Goal: Task Accomplishment & Management: Manage account settings

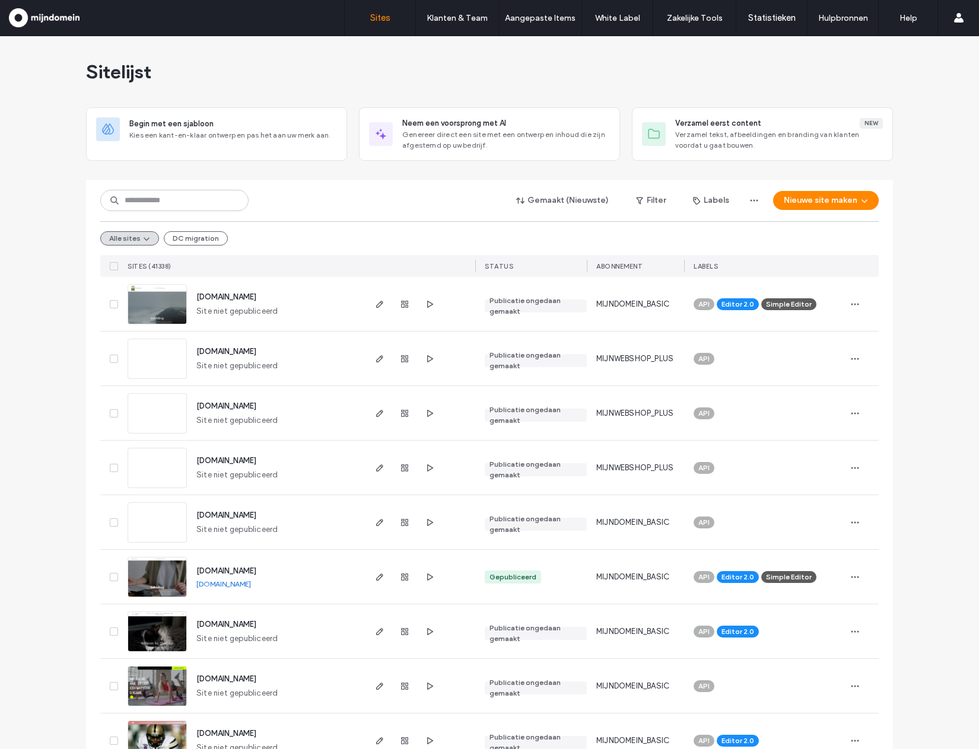
click at [189, 202] on input at bounding box center [174, 200] width 148 height 21
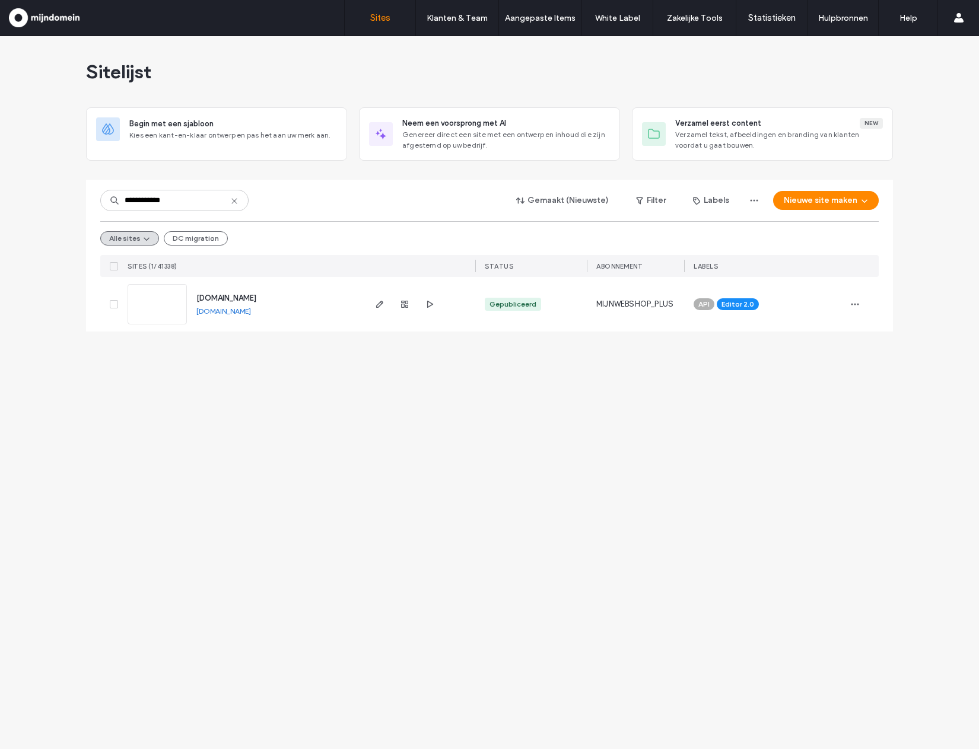
type input "**********"
click at [252, 294] on span "www.mdtestdomeinnadeupdate.nl" at bounding box center [226, 298] width 60 height 9
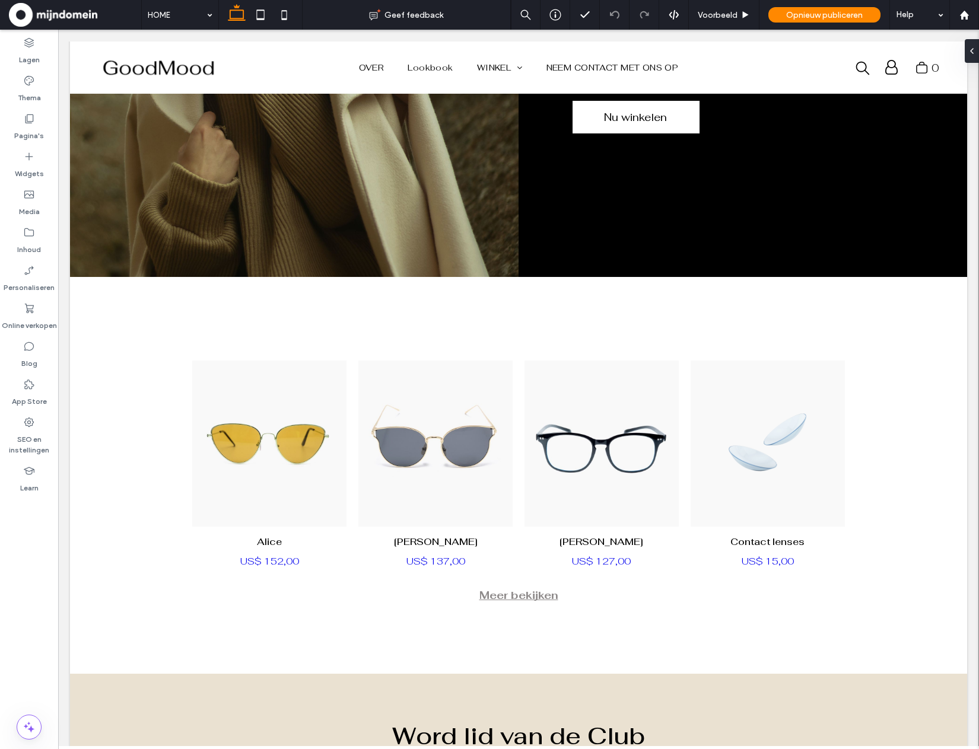
scroll to position [2354, 0]
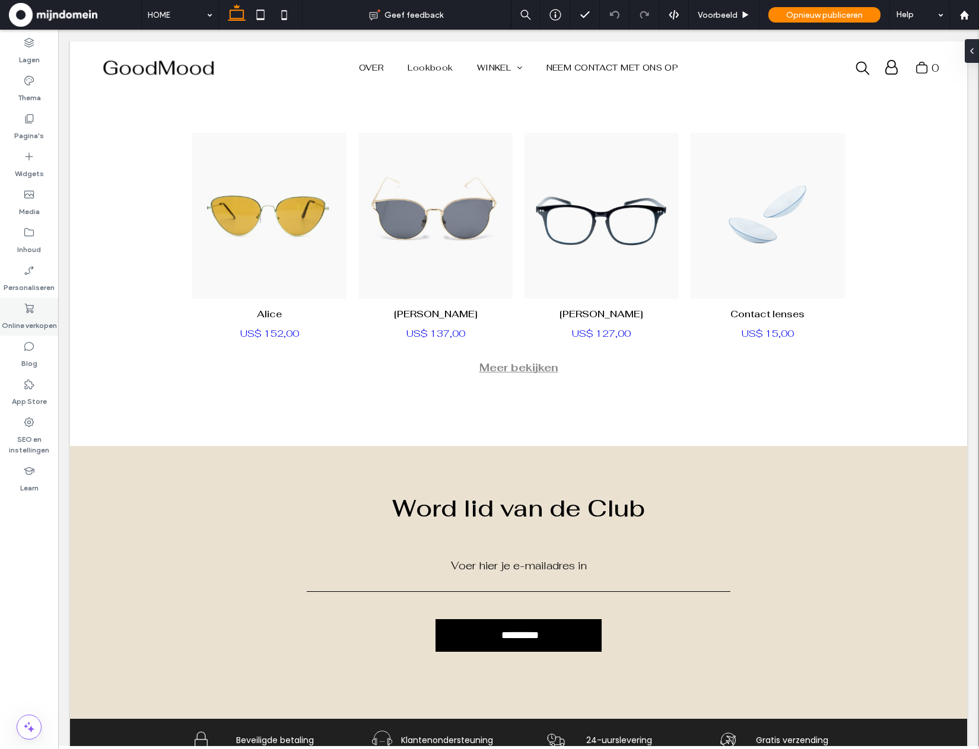
click at [53, 324] on label "Online verkopen" at bounding box center [29, 322] width 55 height 17
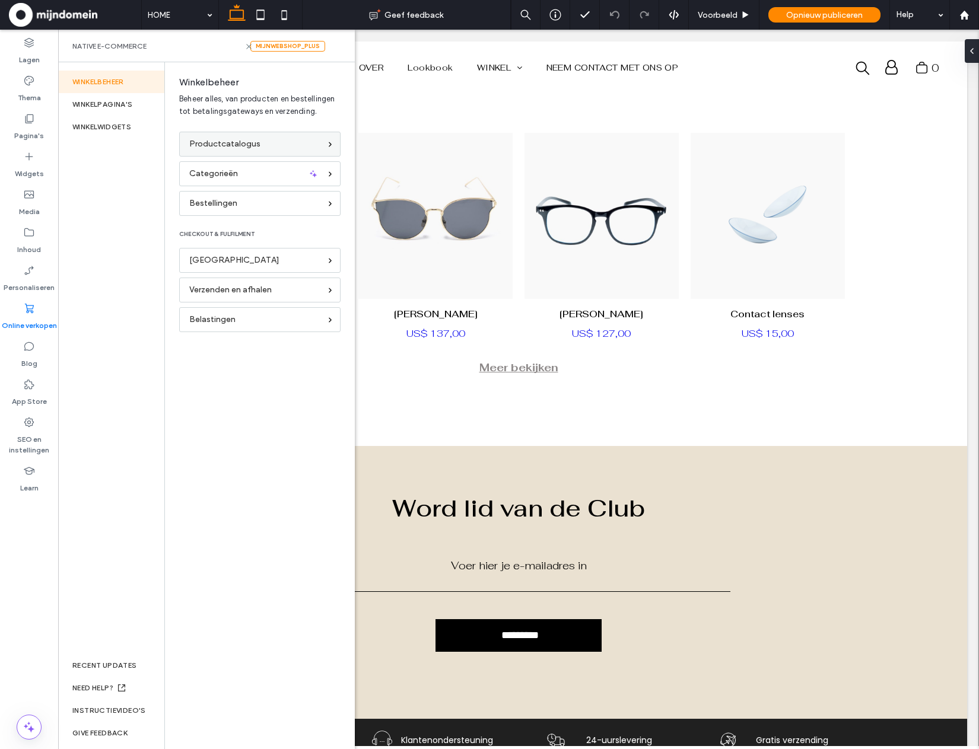
click at [210, 133] on div "Productcatalogus" at bounding box center [259, 144] width 161 height 25
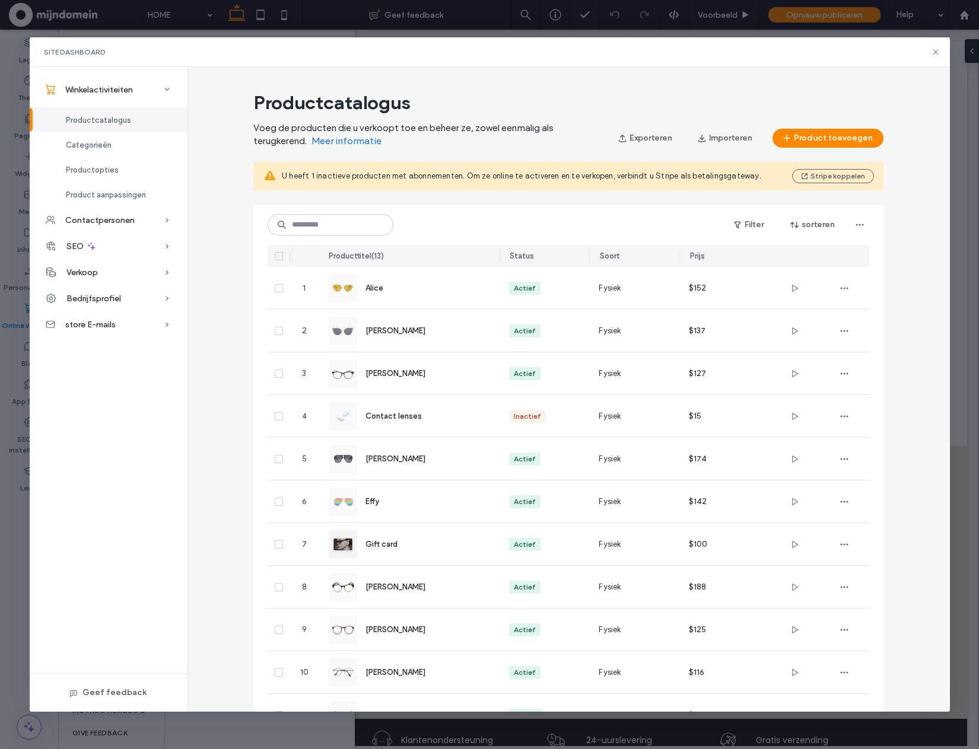
click at [116, 299] on span "Bedrijfsprofiel" at bounding box center [93, 299] width 55 height 10
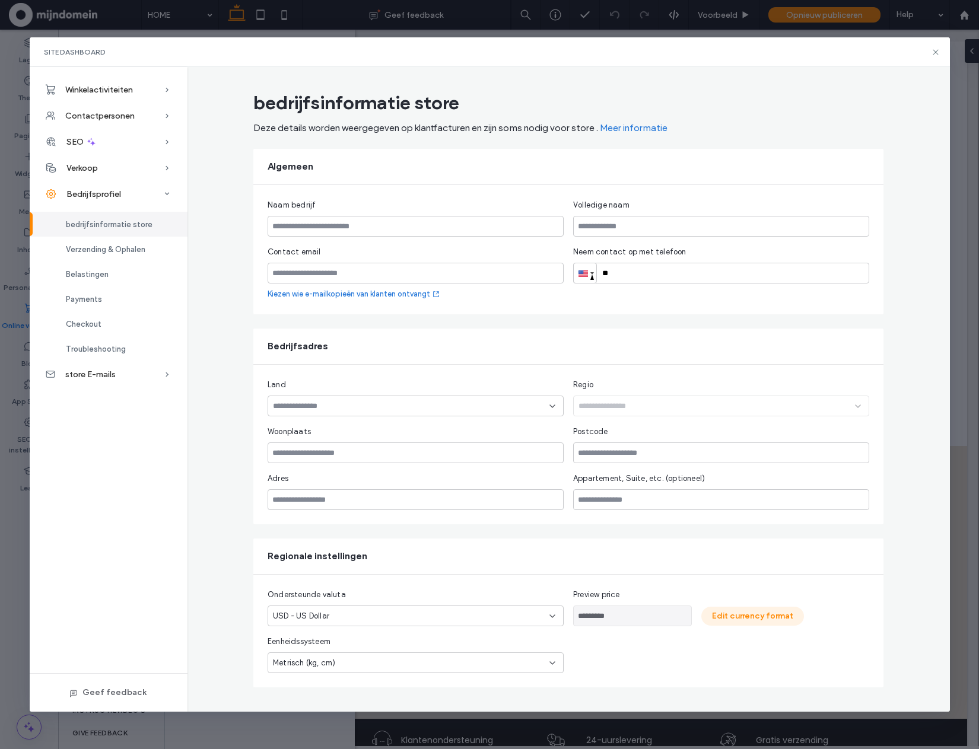
click at [752, 617] on button "Edit currency format" at bounding box center [752, 616] width 103 height 19
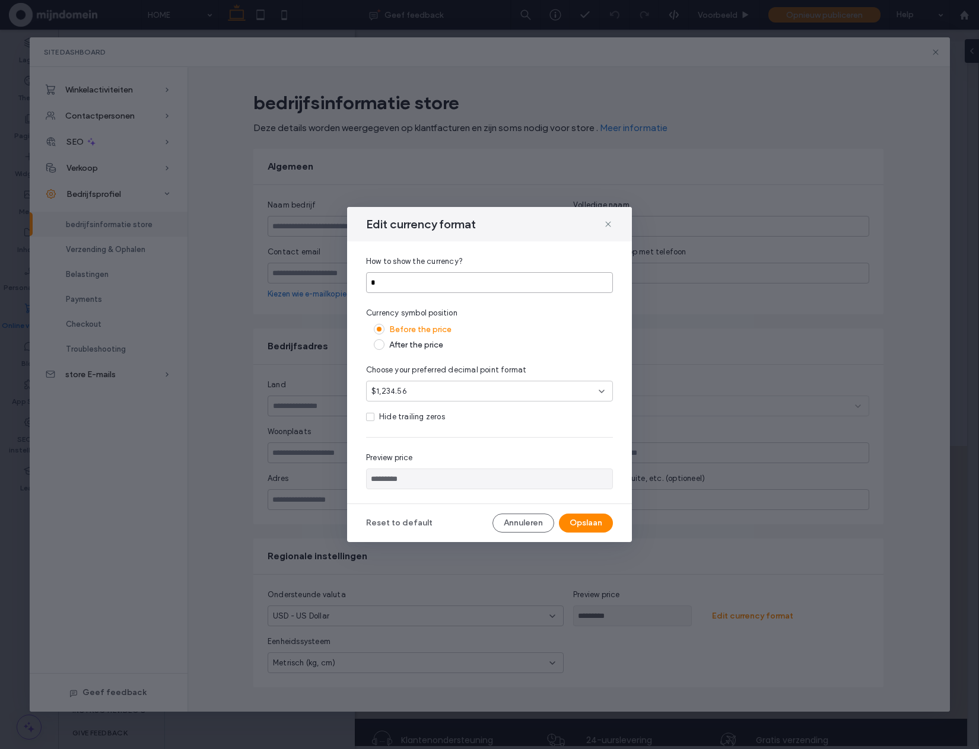
click at [392, 280] on input "*" at bounding box center [489, 282] width 247 height 21
type input "********"
type input "*"
type input "*********"
type input "*"
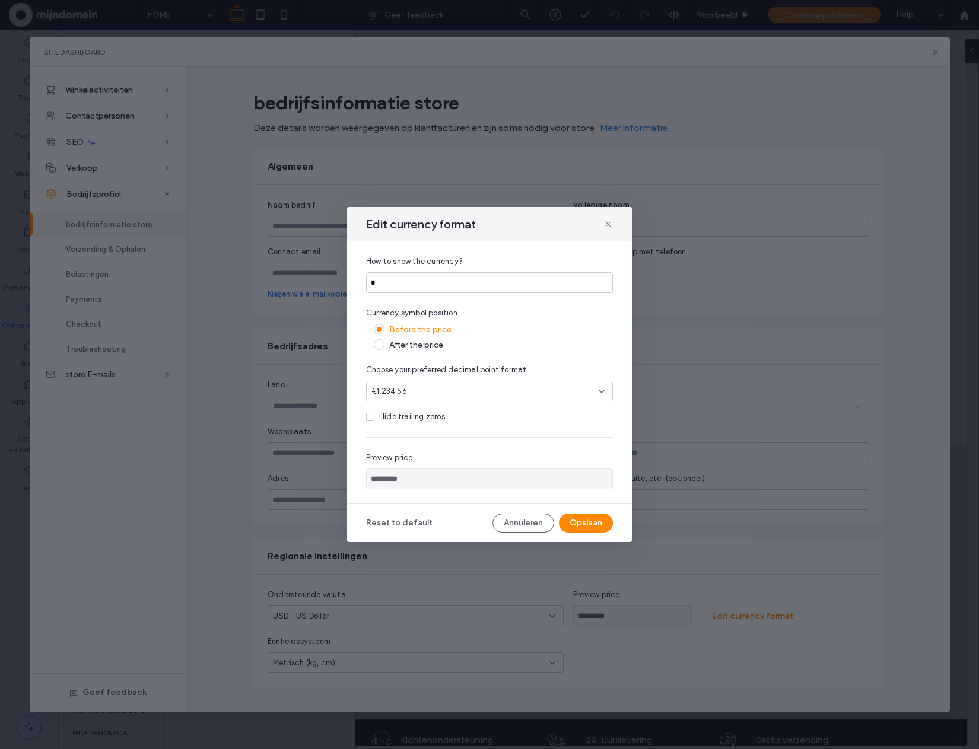
click at [419, 413] on div "Hide trailing zeros" at bounding box center [412, 417] width 66 height 12
type input "*********"
click at [571, 526] on button "Opslaan" at bounding box center [586, 523] width 54 height 19
type input "*********"
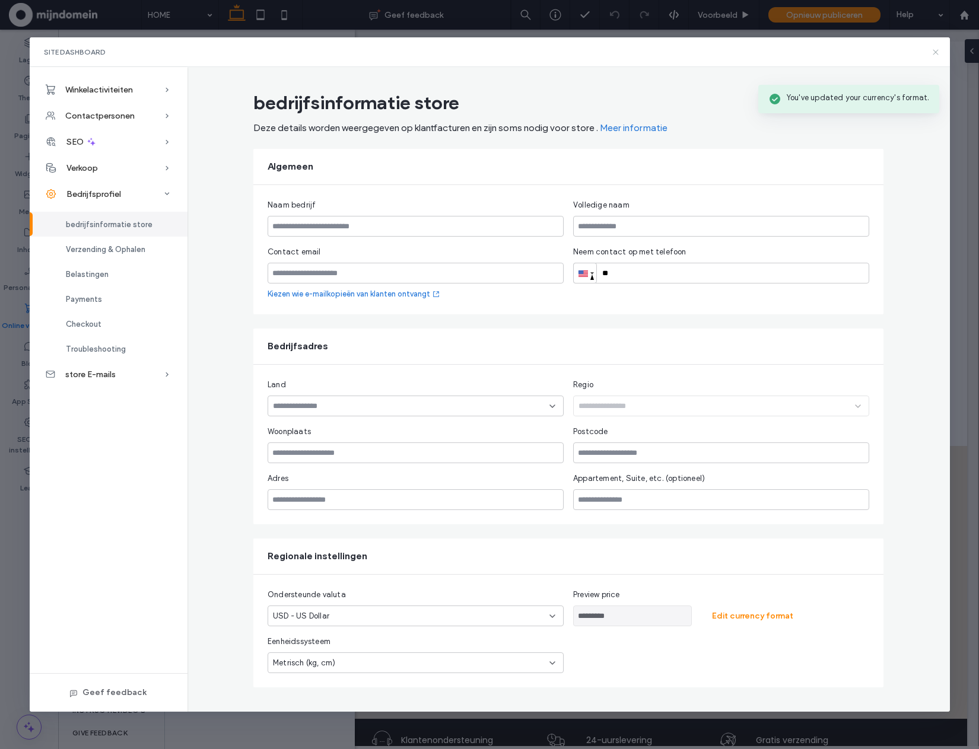
click at [936, 55] on icon at bounding box center [935, 51] width 9 height 9
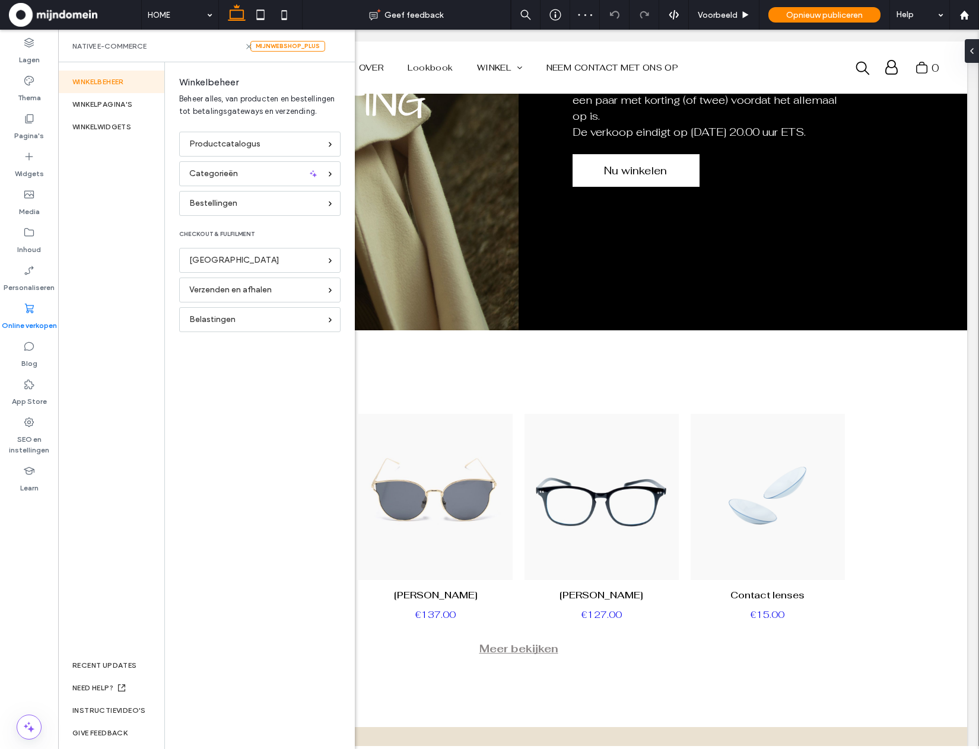
scroll to position [2252, 0]
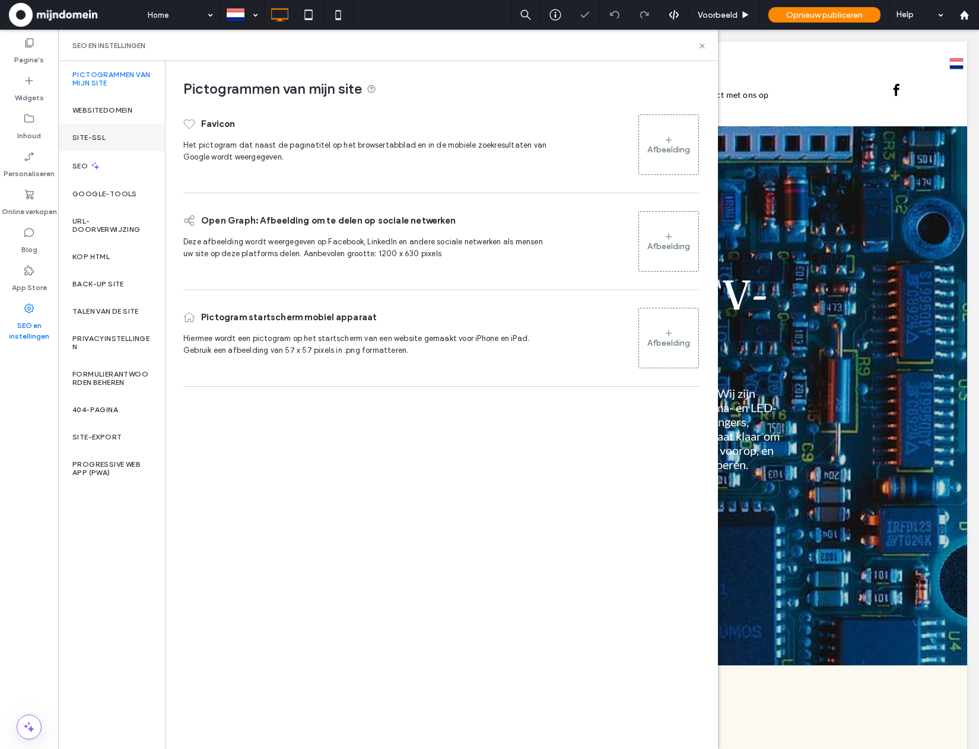
click at [100, 145] on div "Site-SSL" at bounding box center [111, 137] width 107 height 27
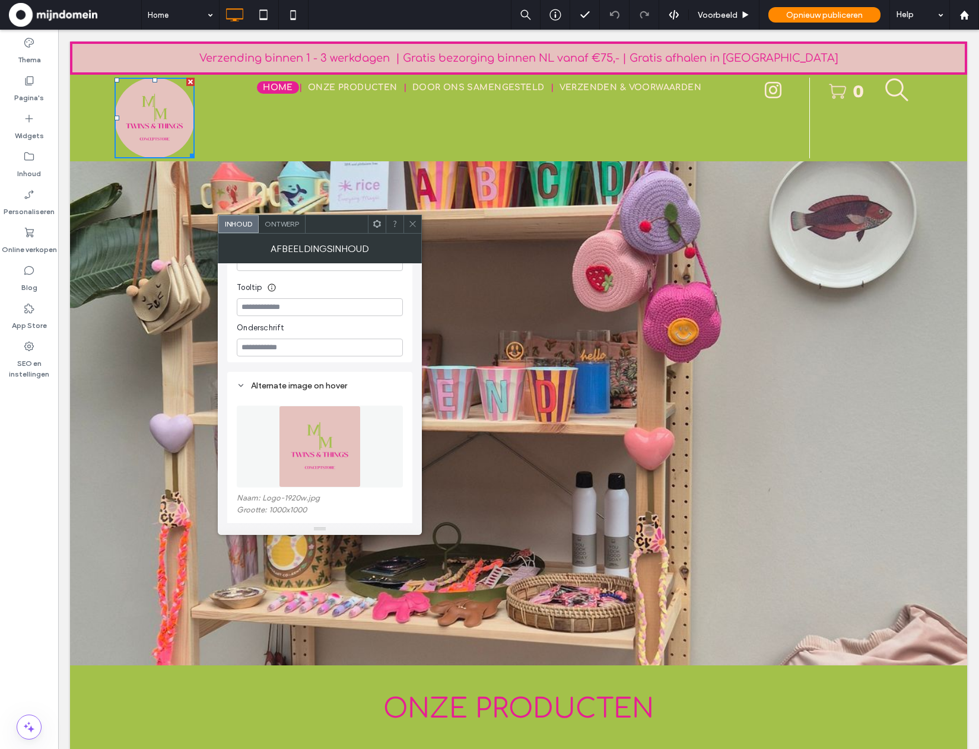
scroll to position [539, 0]
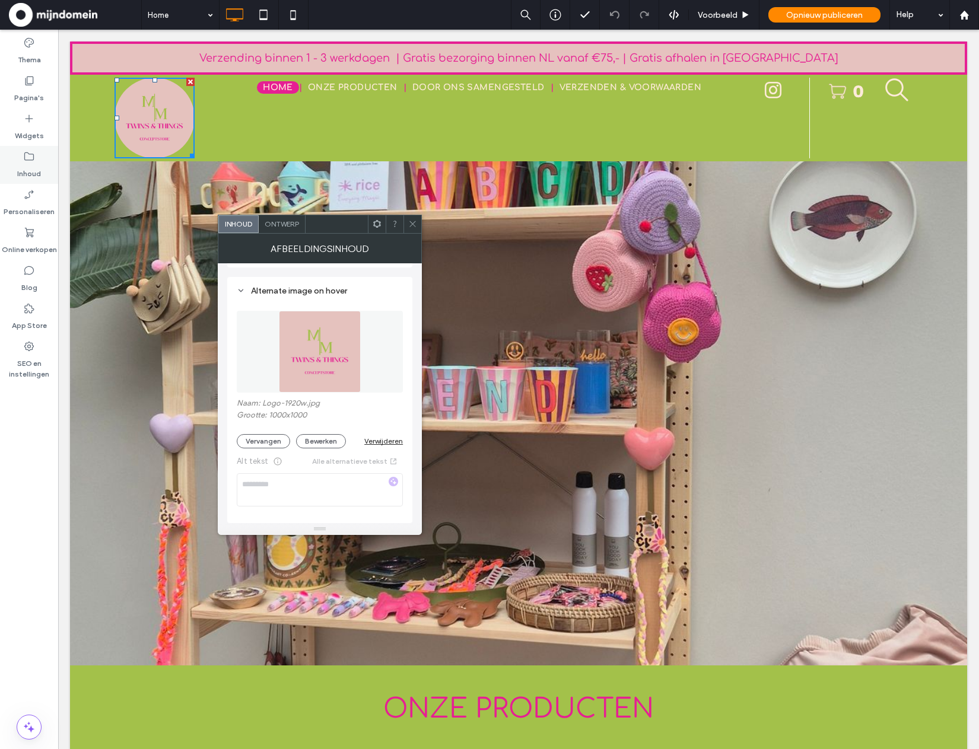
click at [23, 156] on icon at bounding box center [29, 157] width 12 height 12
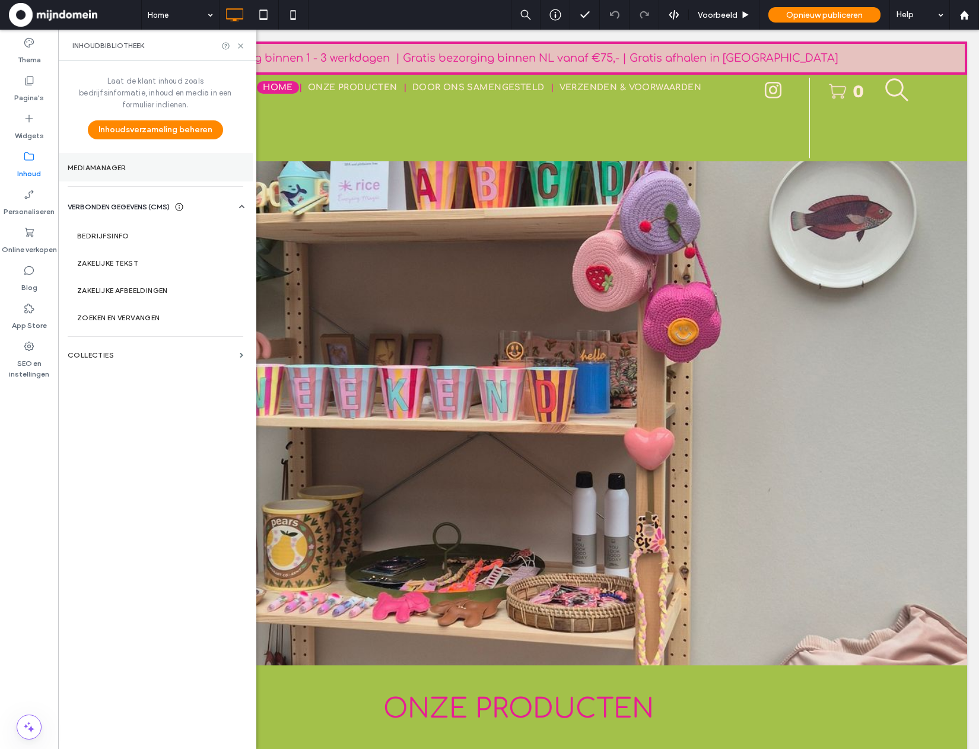
click at [112, 164] on section "Mediamanager" at bounding box center [155, 167] width 195 height 27
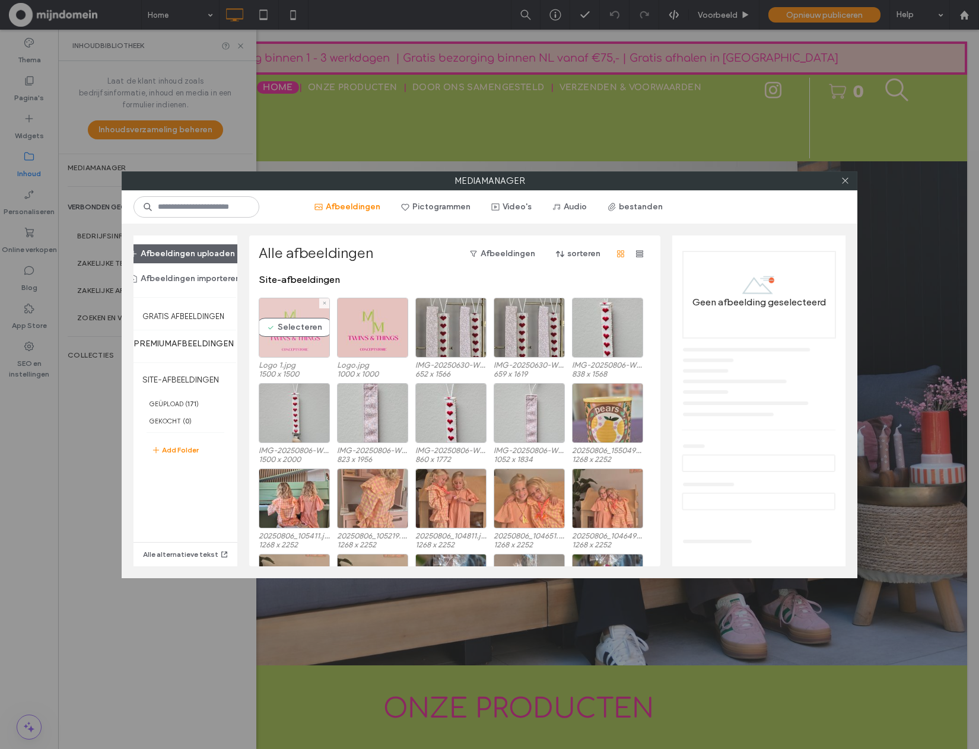
click at [313, 310] on div "Selecteren" at bounding box center [294, 328] width 71 height 60
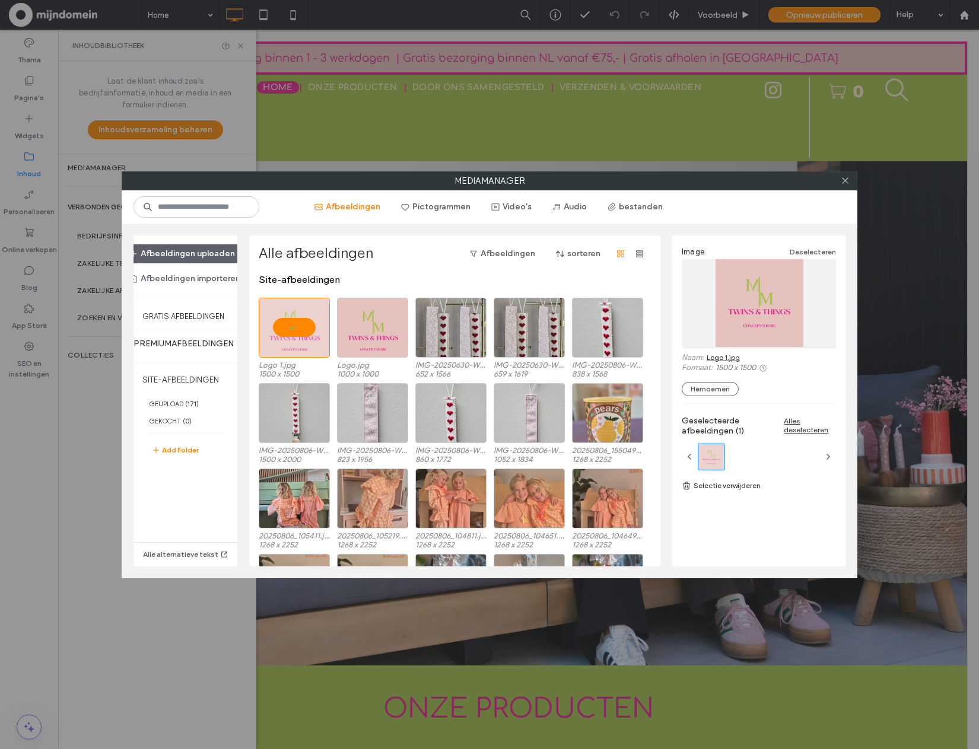
click at [726, 354] on link "Logo 1.jpg" at bounding box center [723, 357] width 33 height 9
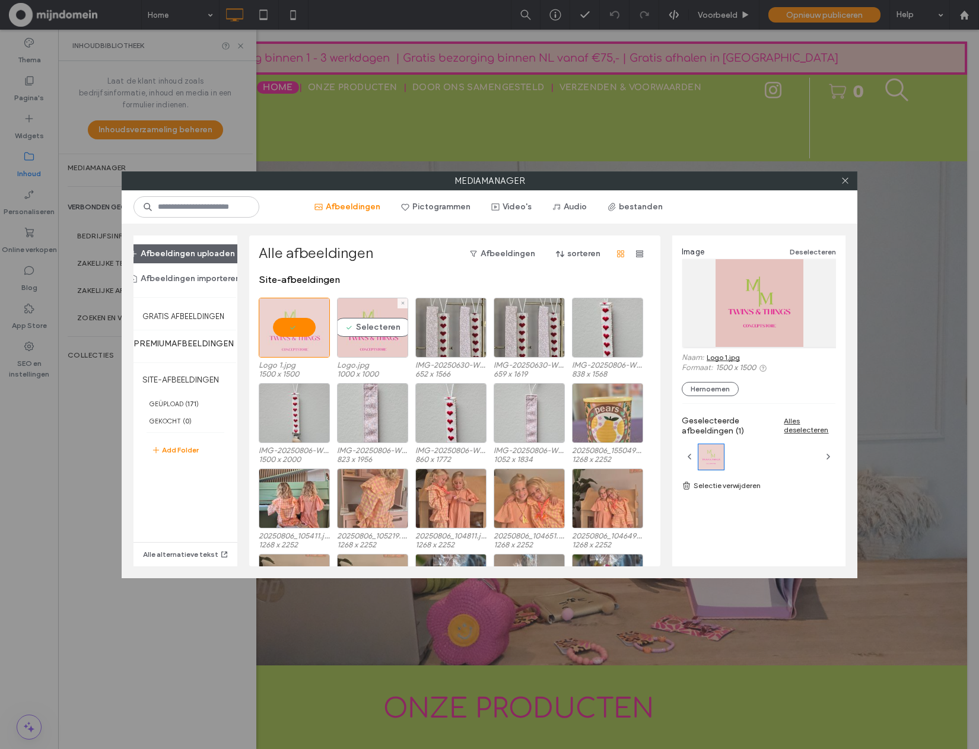
click at [365, 316] on div "Selecteren" at bounding box center [372, 328] width 71 height 60
click at [301, 317] on div at bounding box center [294, 328] width 71 height 60
click at [719, 355] on link "Logo.jpg" at bounding box center [721, 357] width 29 height 9
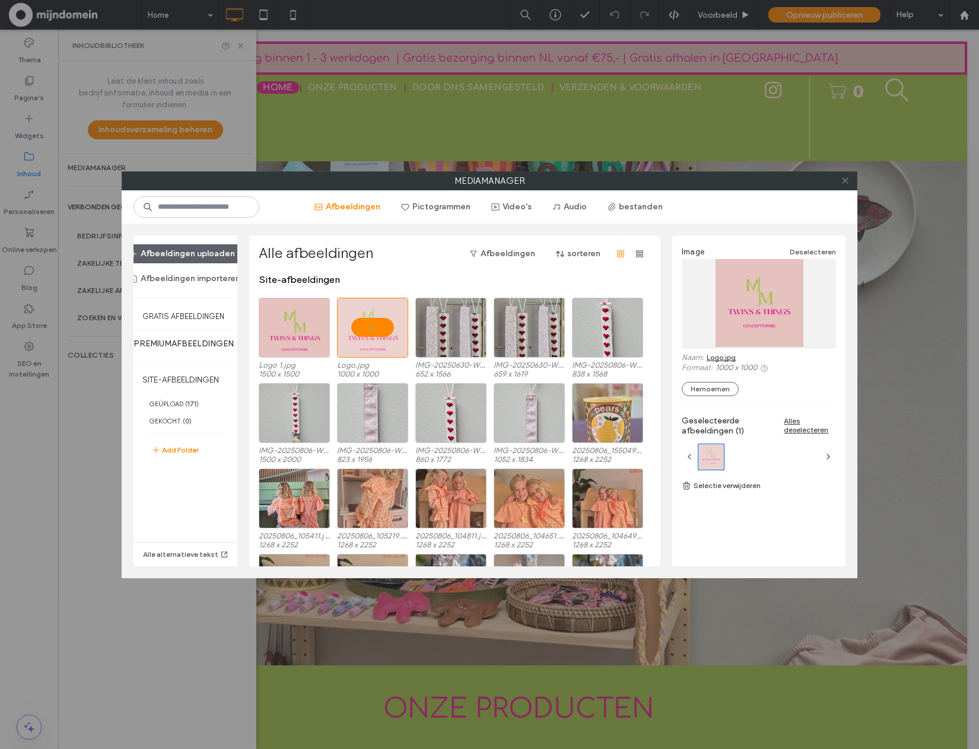
click at [842, 183] on use at bounding box center [845, 181] width 6 height 6
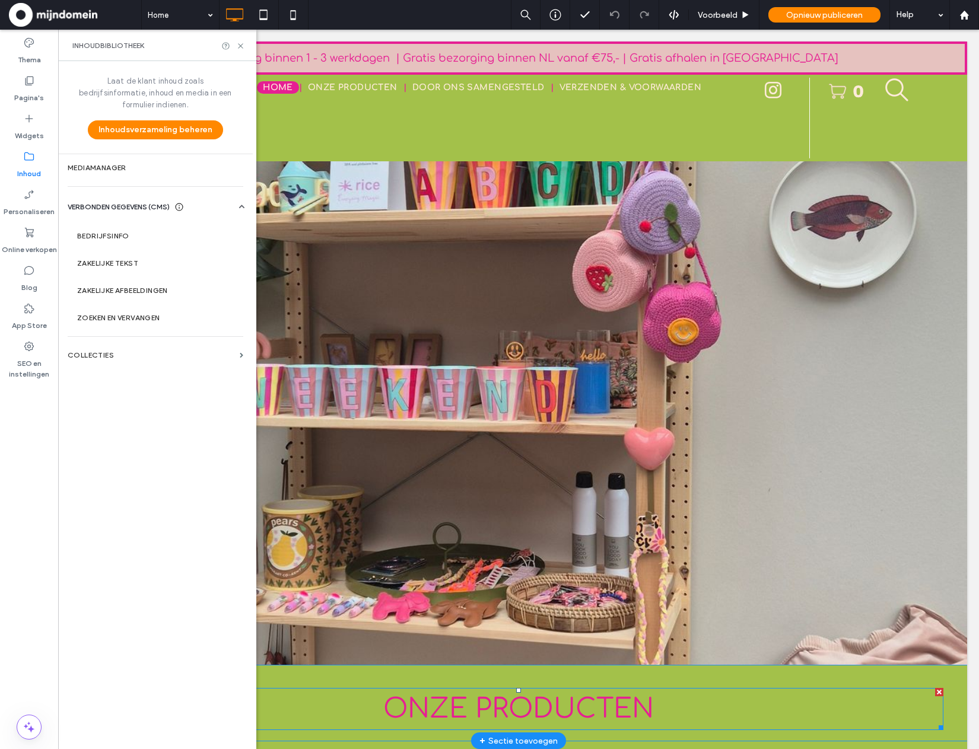
click at [504, 713] on span "ONZE PRODUCTEN" at bounding box center [518, 709] width 271 height 30
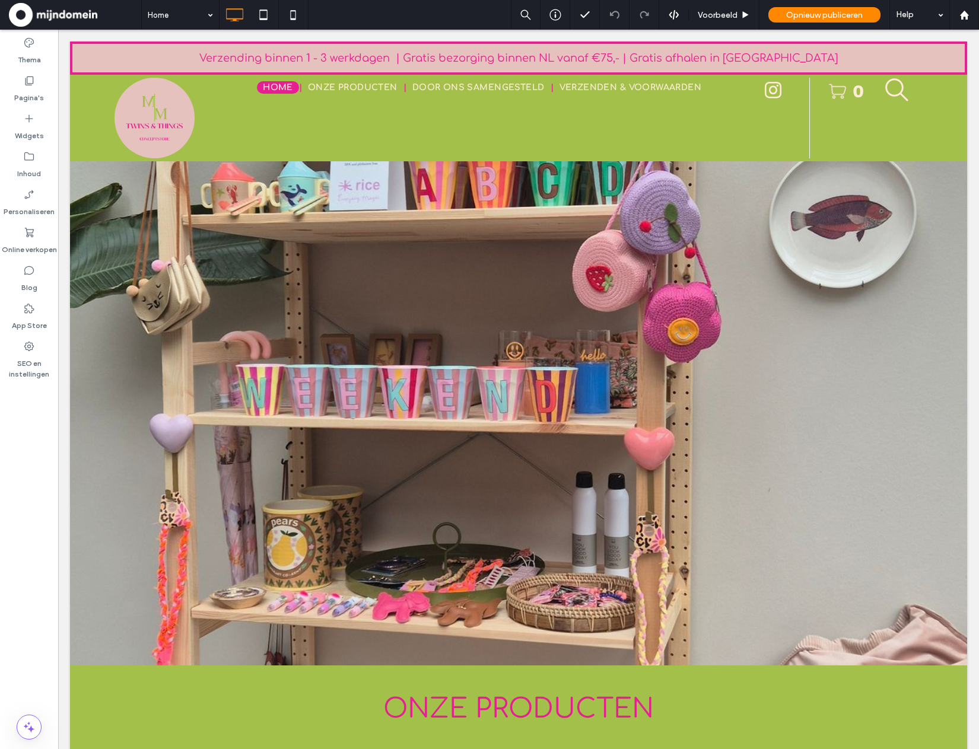
type input "*********"
type input "**"
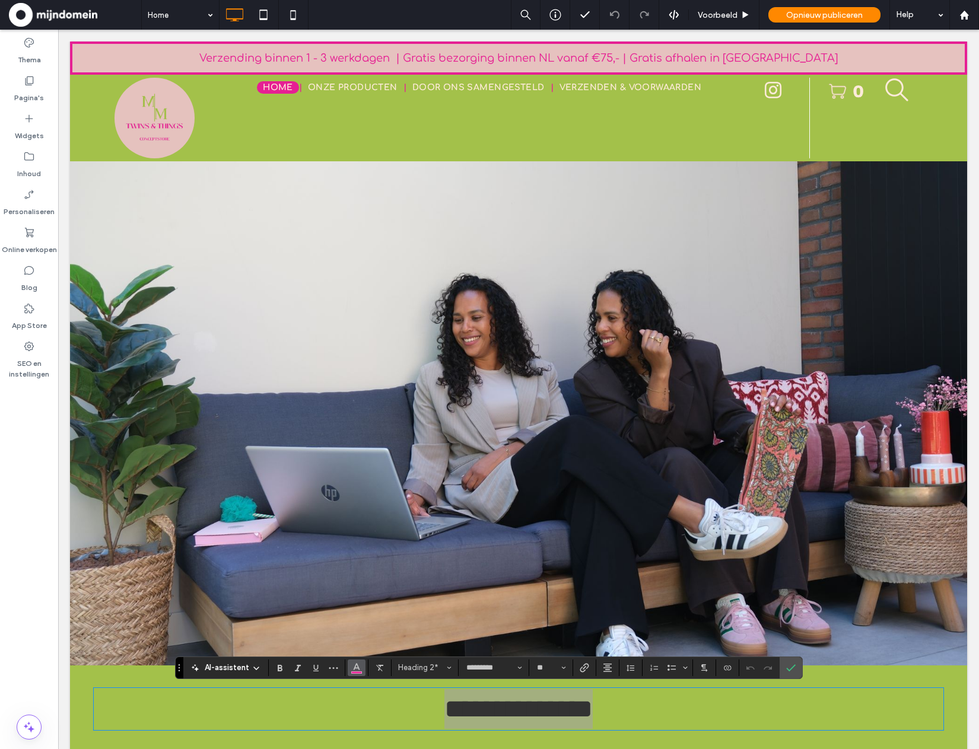
click at [363, 667] on button "Kleur" at bounding box center [357, 668] width 18 height 17
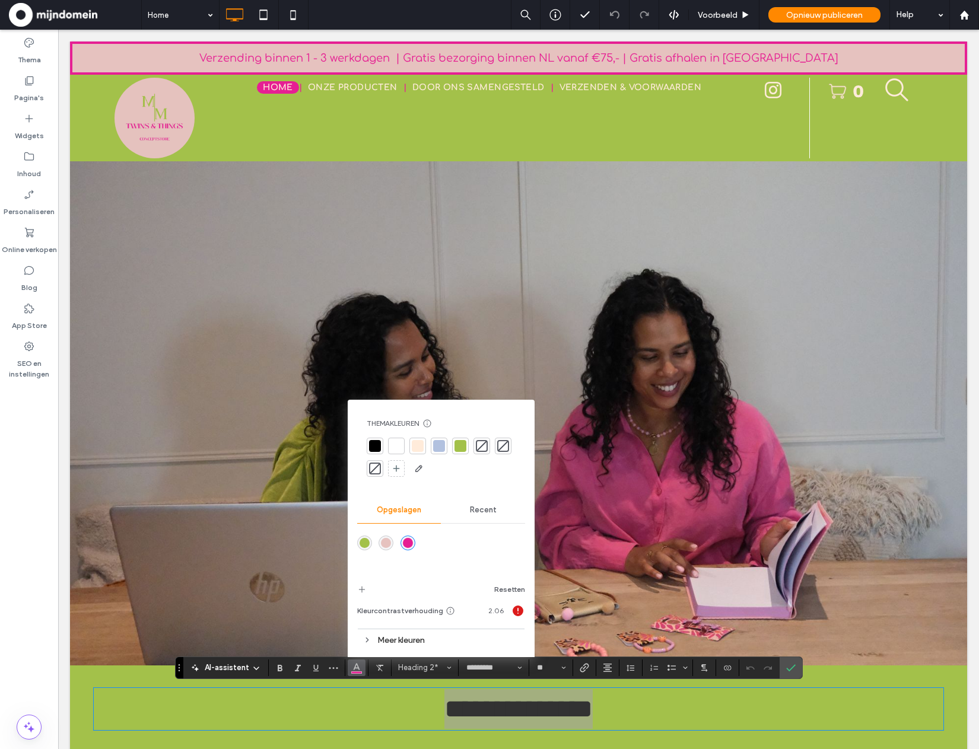
click at [368, 641] on icon at bounding box center [367, 640] width 8 height 8
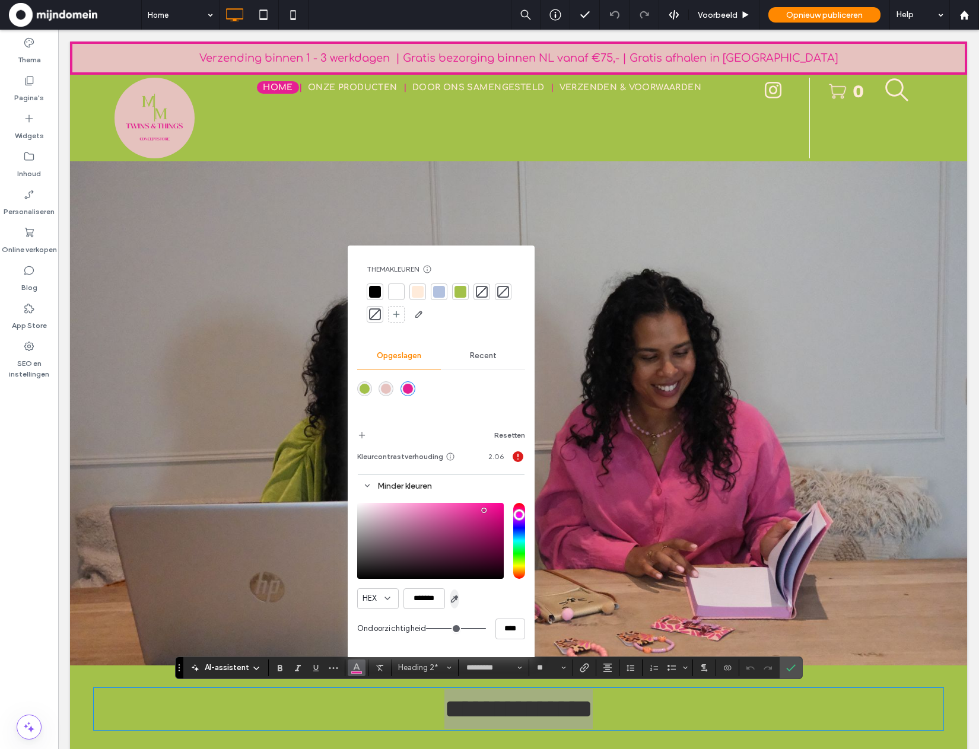
click at [450, 599] on icon "button" at bounding box center [454, 598] width 9 height 9
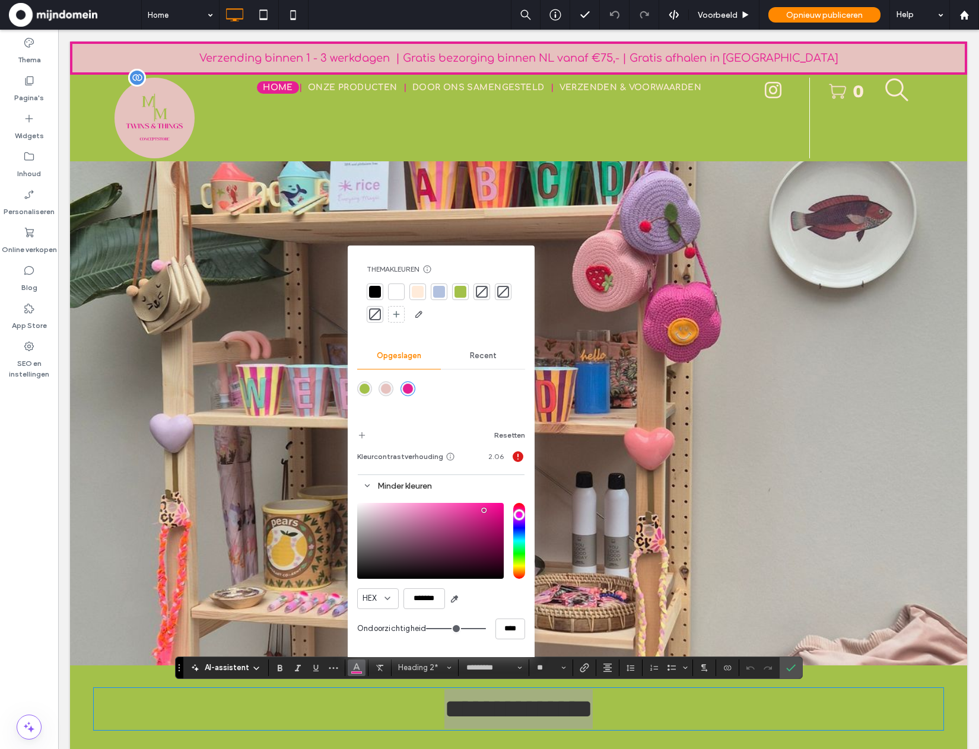
type input "*******"
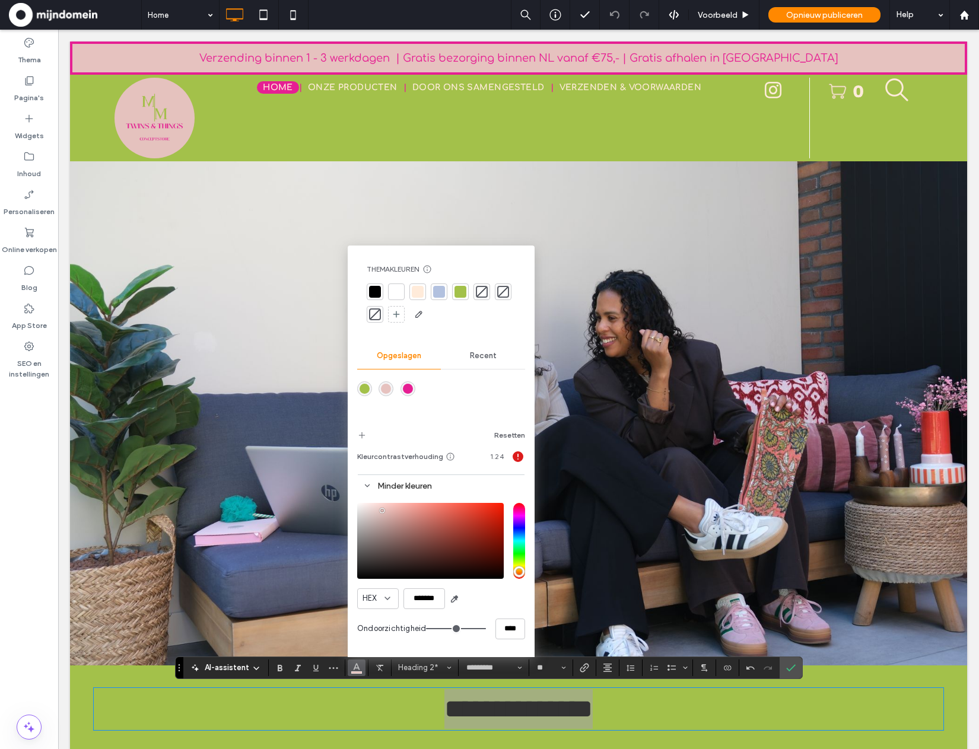
click at [382, 389] on div "rgba(230,194,191,1)" at bounding box center [386, 389] width 10 height 10
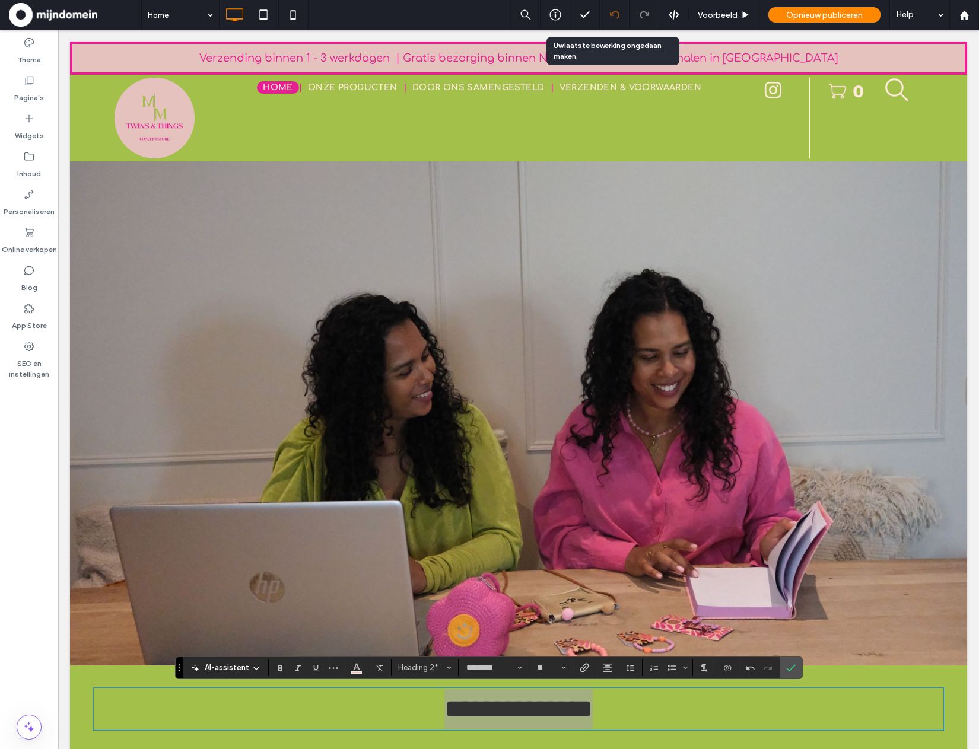
click at [616, 20] on div at bounding box center [615, 15] width 30 height 30
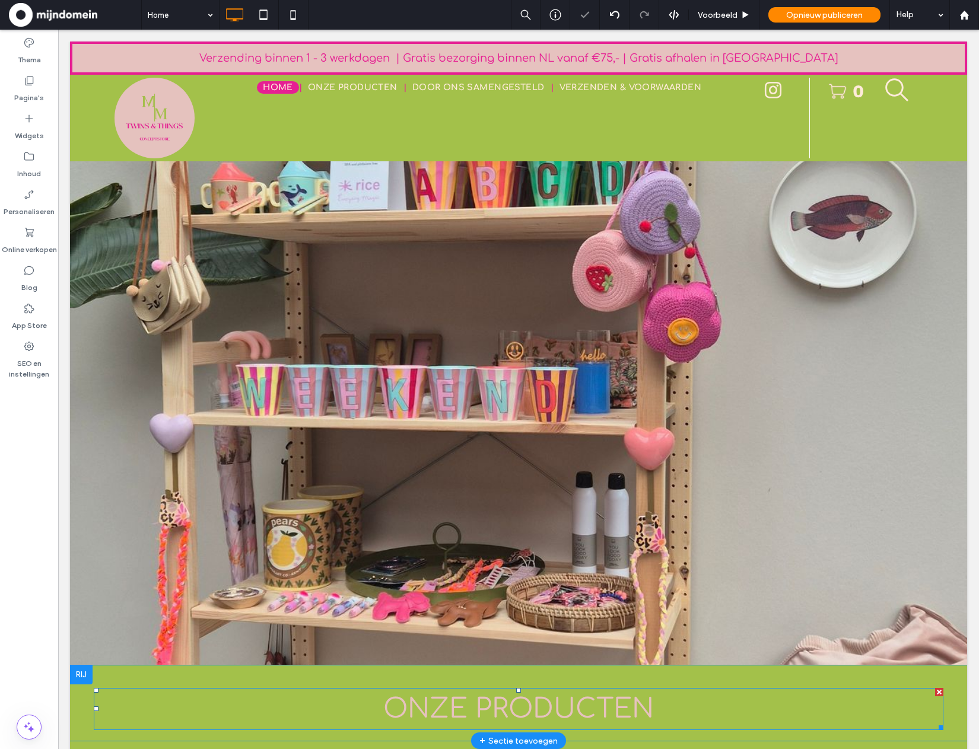
click at [624, 705] on span "ONZE PRODUCTEN" at bounding box center [518, 709] width 271 height 30
type input "*********"
type input "**"
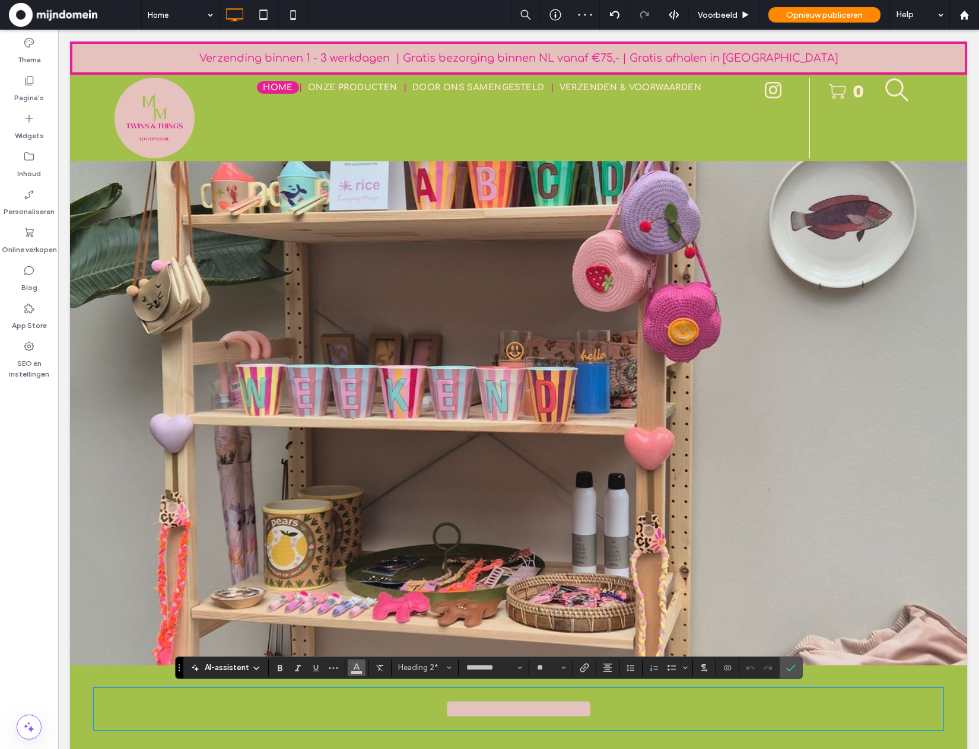
click at [348, 665] on button "Kleur" at bounding box center [357, 668] width 18 height 17
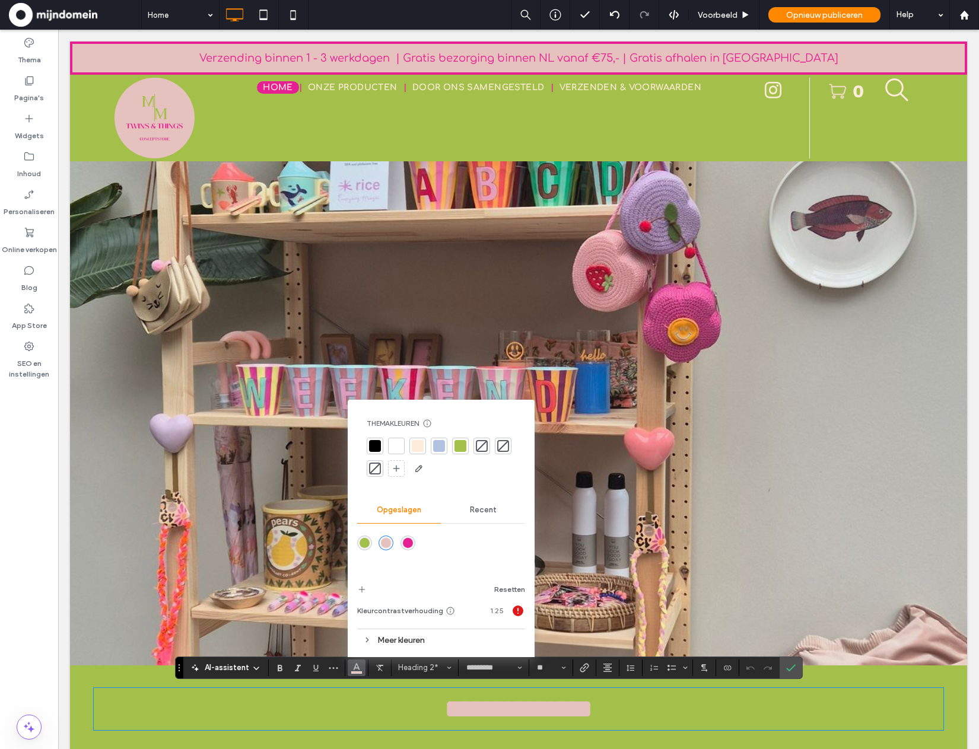
click at [403, 542] on div "rgba(230,31,147,1)" at bounding box center [408, 543] width 10 height 10
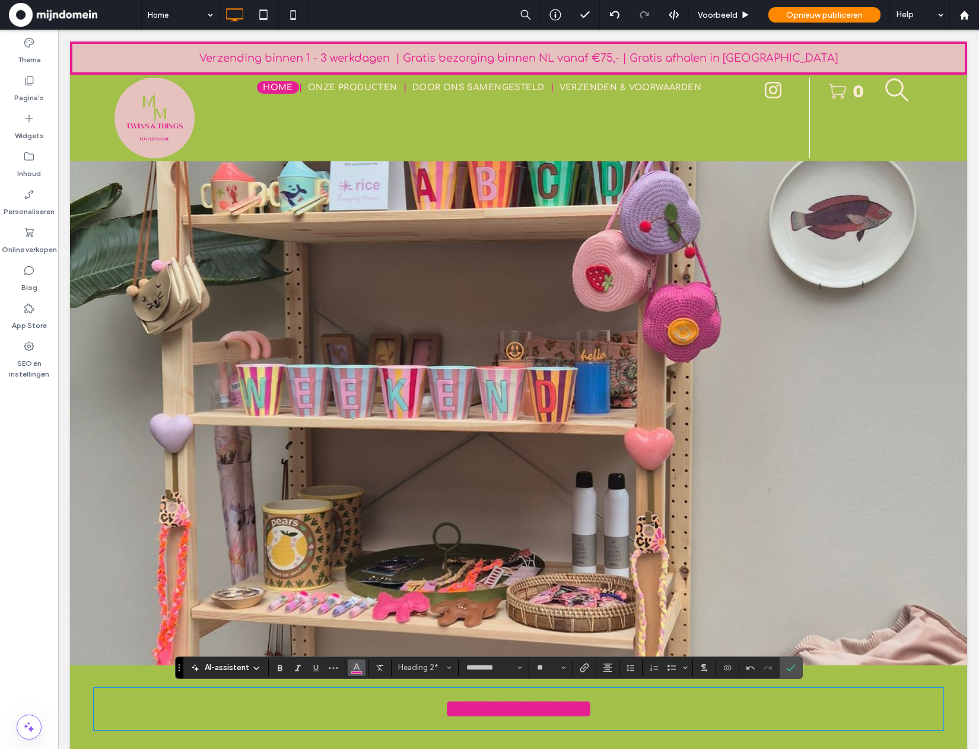
click at [354, 670] on icon "Kleur" at bounding box center [356, 666] width 9 height 9
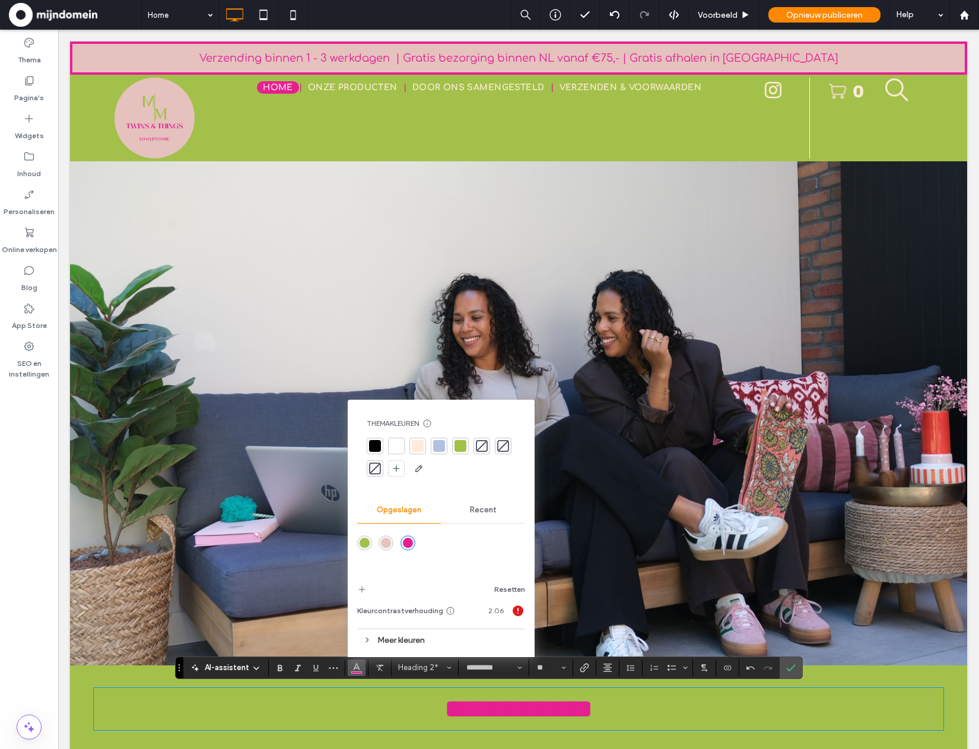
click at [393, 638] on div "Meer kleuren" at bounding box center [441, 640] width 168 height 16
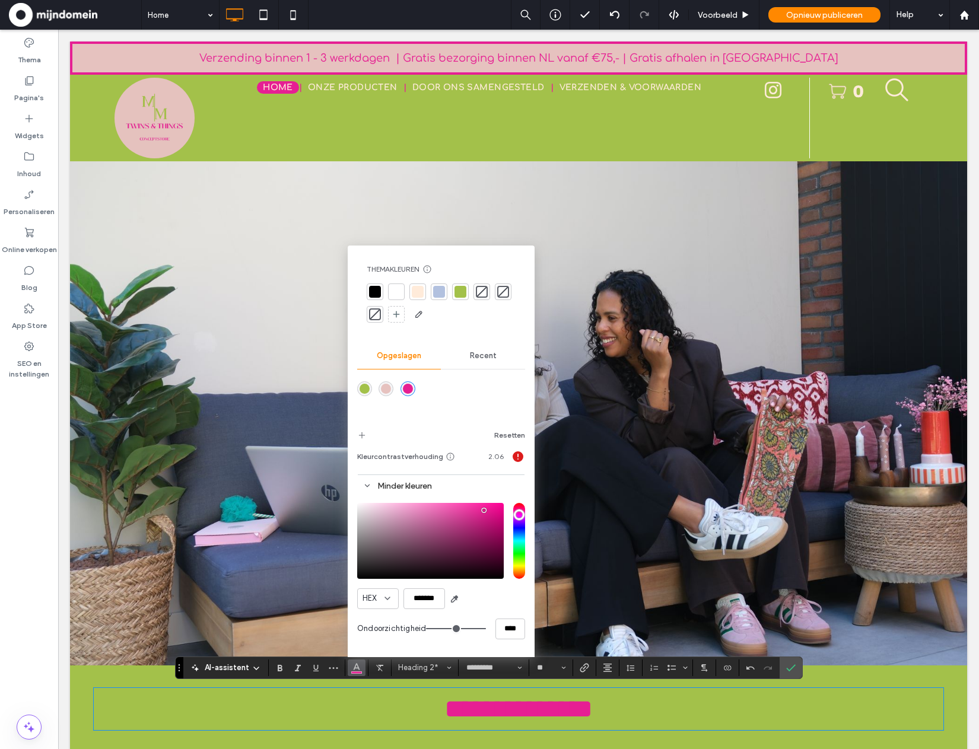
click at [406, 392] on div "rgba(230,31,147,1)" at bounding box center [408, 389] width 10 height 10
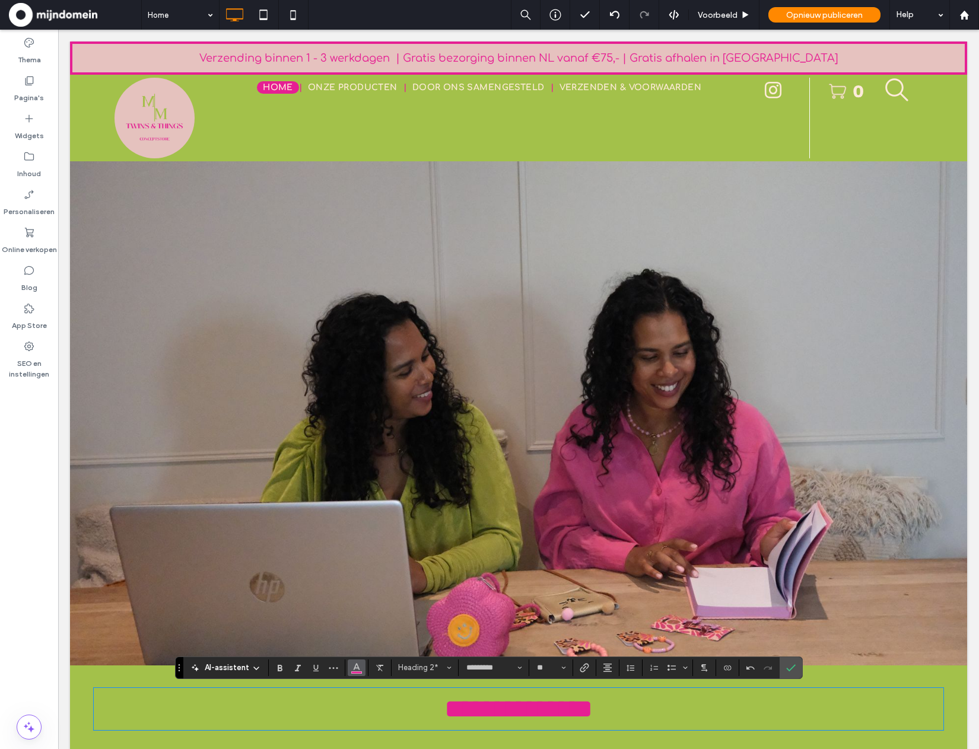
click at [358, 669] on use "Kleur" at bounding box center [356, 666] width 7 height 7
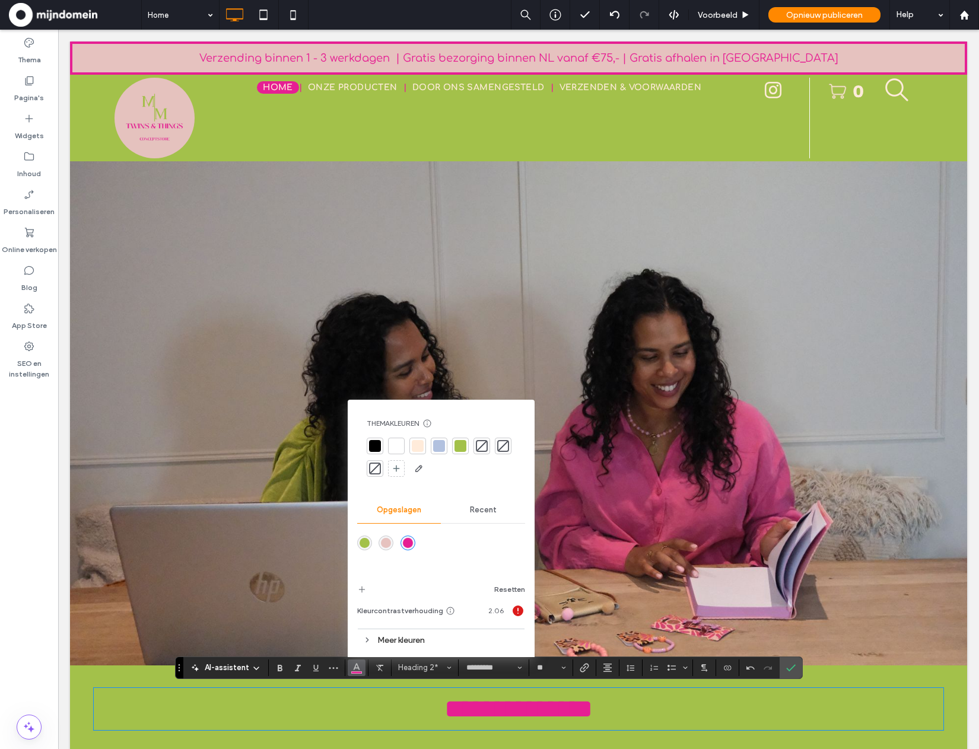
click at [424, 634] on div "Meer kleuren" at bounding box center [441, 640] width 168 height 16
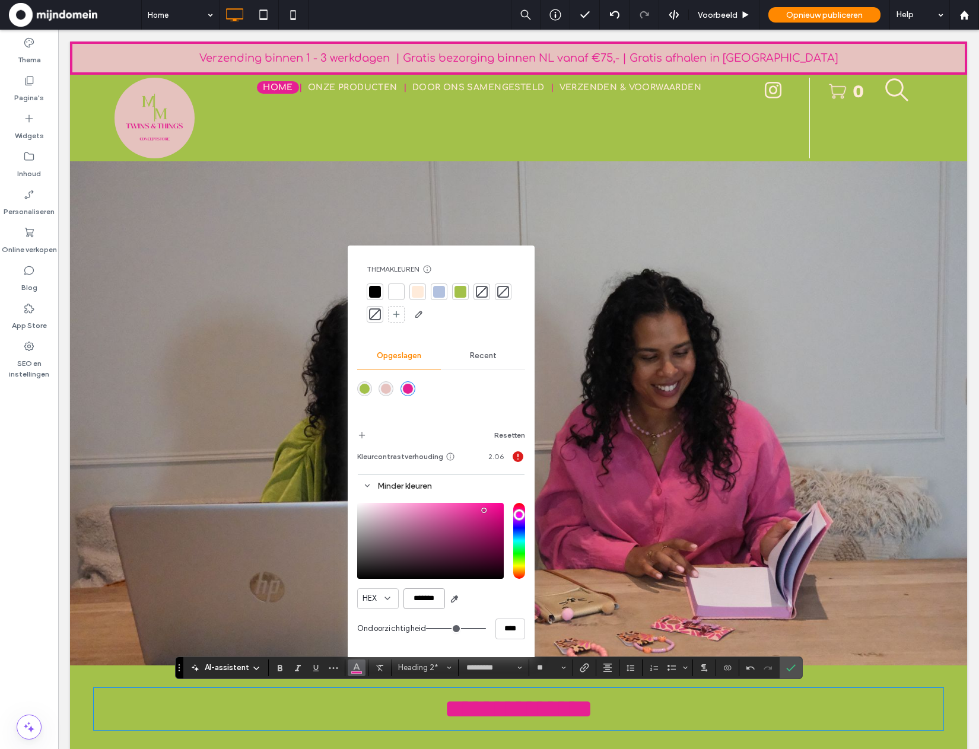
drag, startPoint x: 439, startPoint y: 604, endPoint x: 396, endPoint y: 599, distance: 43.7
click at [396, 599] on div "HEX *******" at bounding box center [441, 598] width 168 height 21
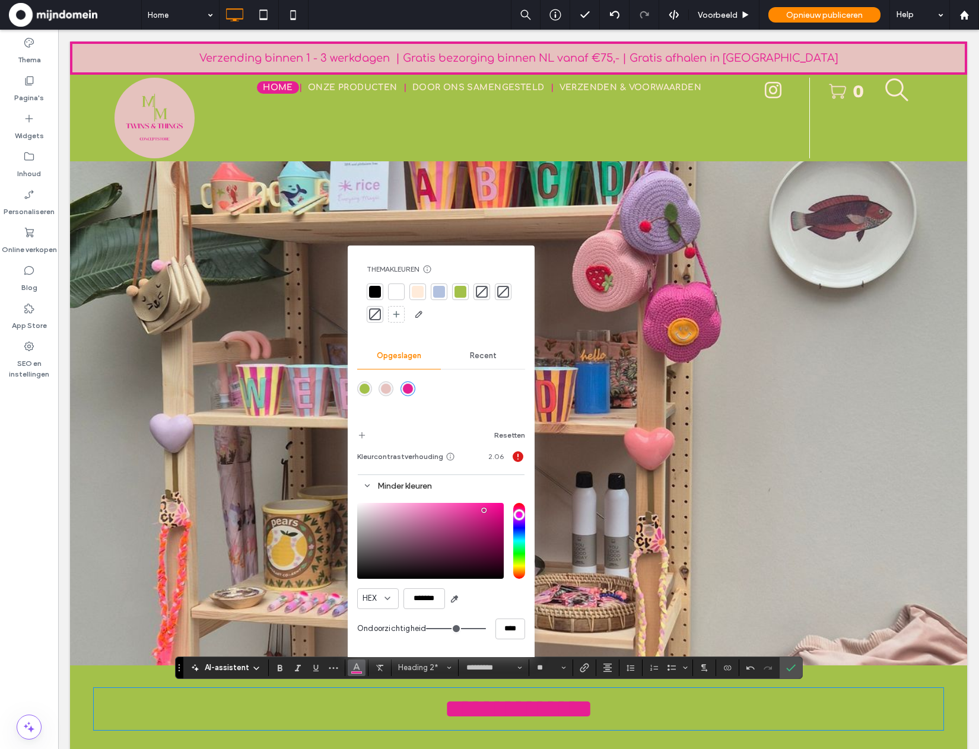
click at [386, 387] on div "rgba(230,194,191,1)" at bounding box center [386, 389] width 10 height 10
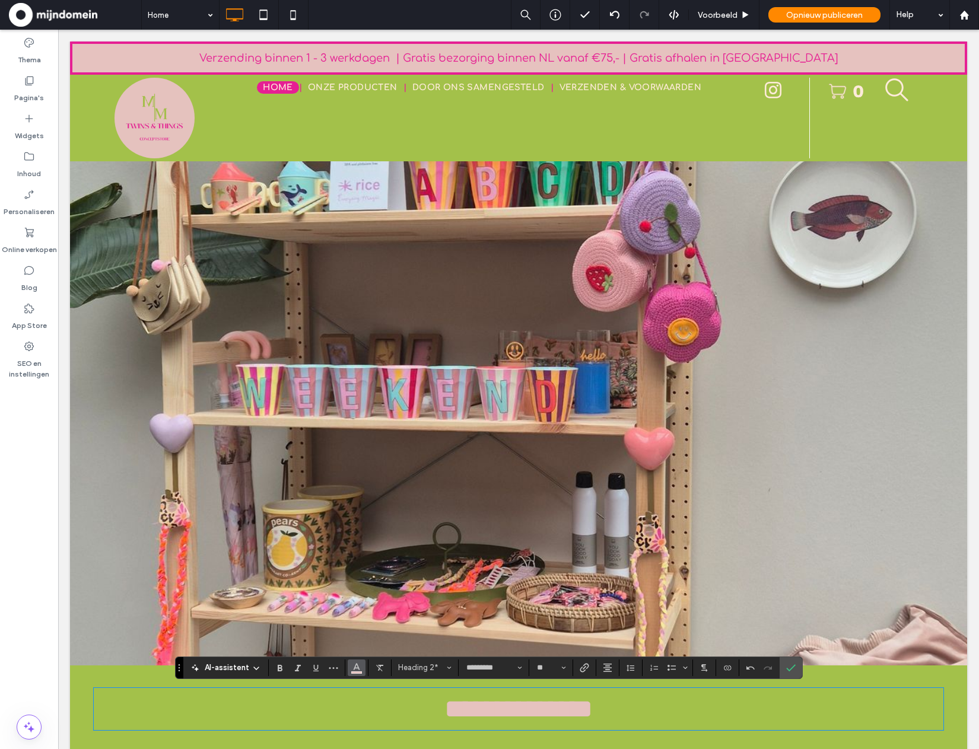
click at [359, 673] on span "Kleur" at bounding box center [356, 666] width 9 height 15
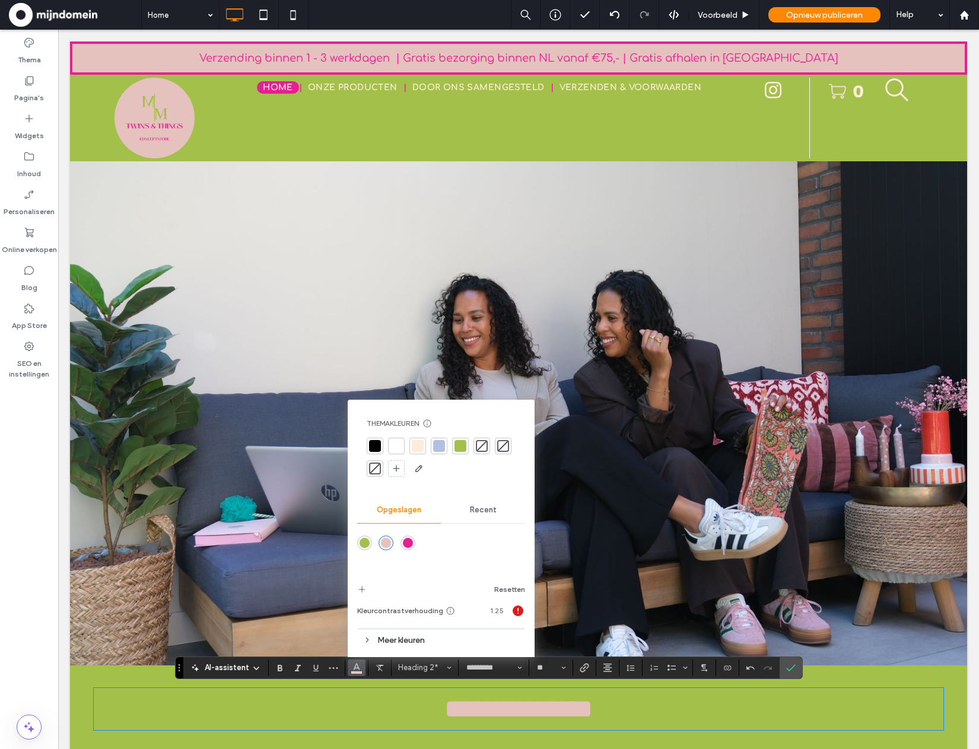
click at [411, 642] on div "Meer kleuren" at bounding box center [441, 640] width 168 height 16
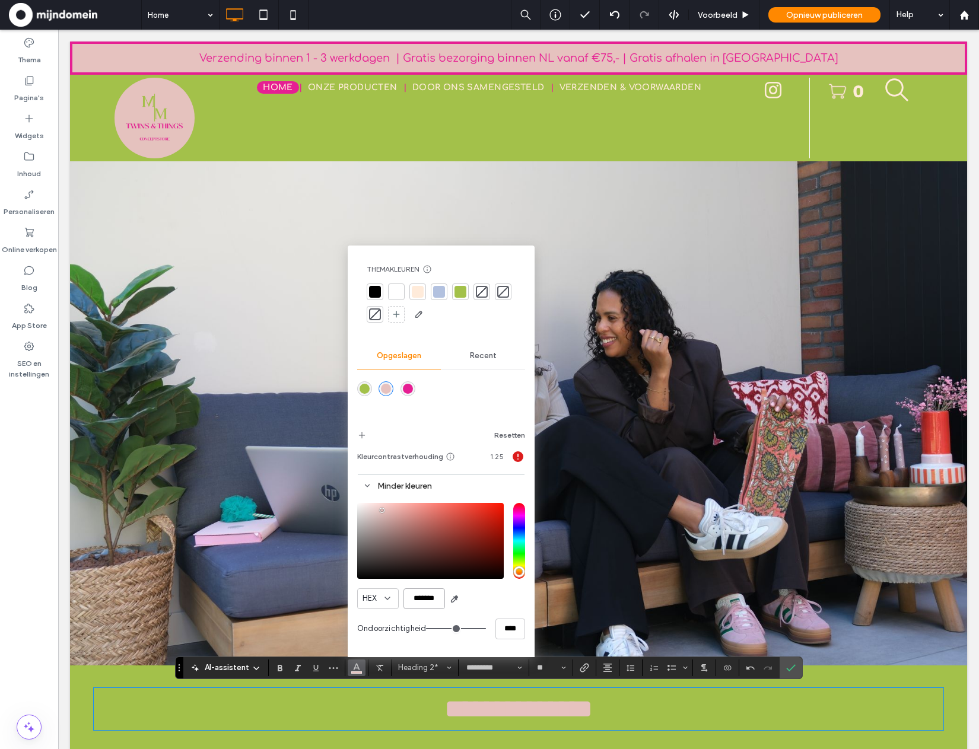
drag, startPoint x: 420, startPoint y: 600, endPoint x: 382, endPoint y: 593, distance: 38.5
click at [382, 593] on div "HEX *******" at bounding box center [441, 598] width 168 height 21
click at [405, 392] on div "rgba(230,31,147,1)" at bounding box center [408, 389] width 10 height 10
click at [405, 392] on div "Click To Paste" at bounding box center [519, 387] width 712 height 59
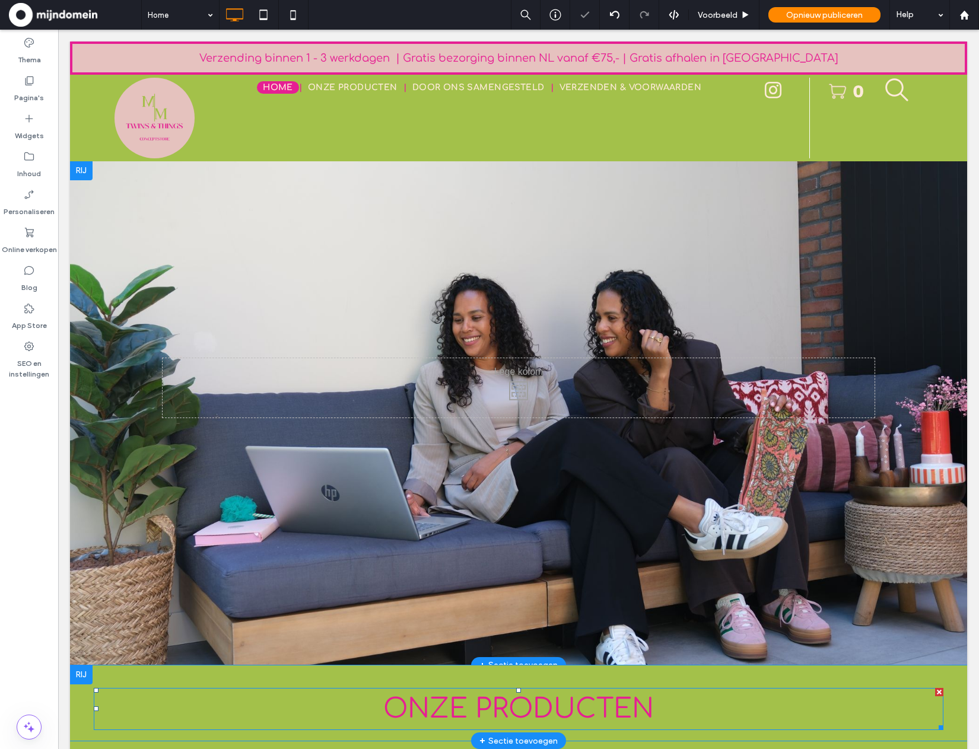
click at [510, 699] on span "ONZE PRODUCTEN" at bounding box center [518, 709] width 271 height 30
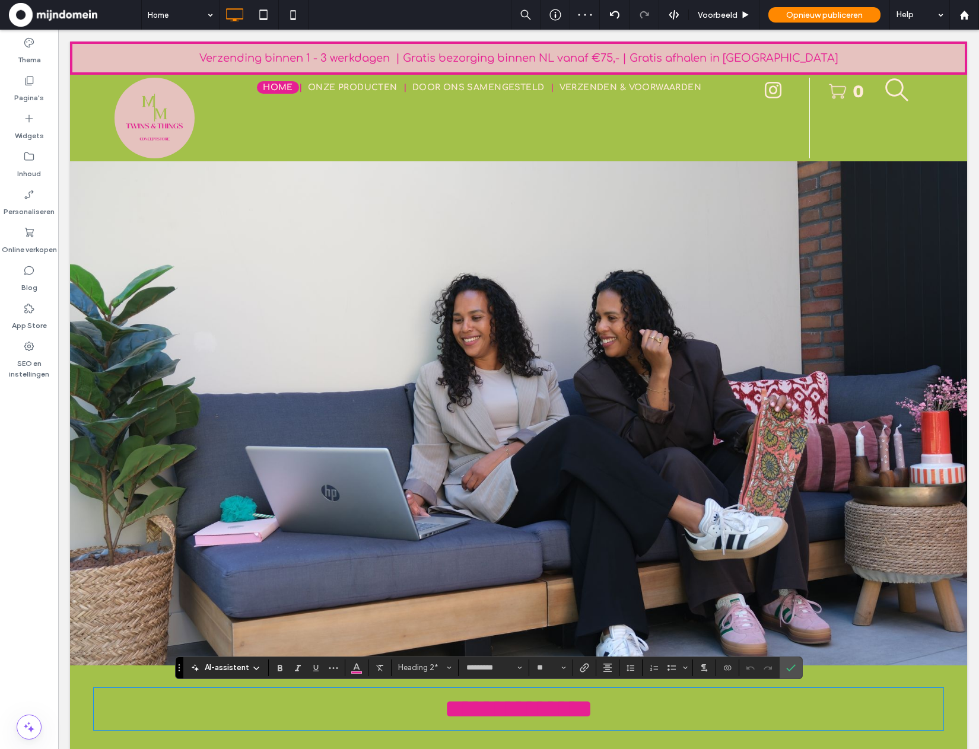
click at [510, 699] on span "**********" at bounding box center [518, 709] width 148 height 26
click at [359, 665] on icon "Kleur" at bounding box center [356, 666] width 9 height 9
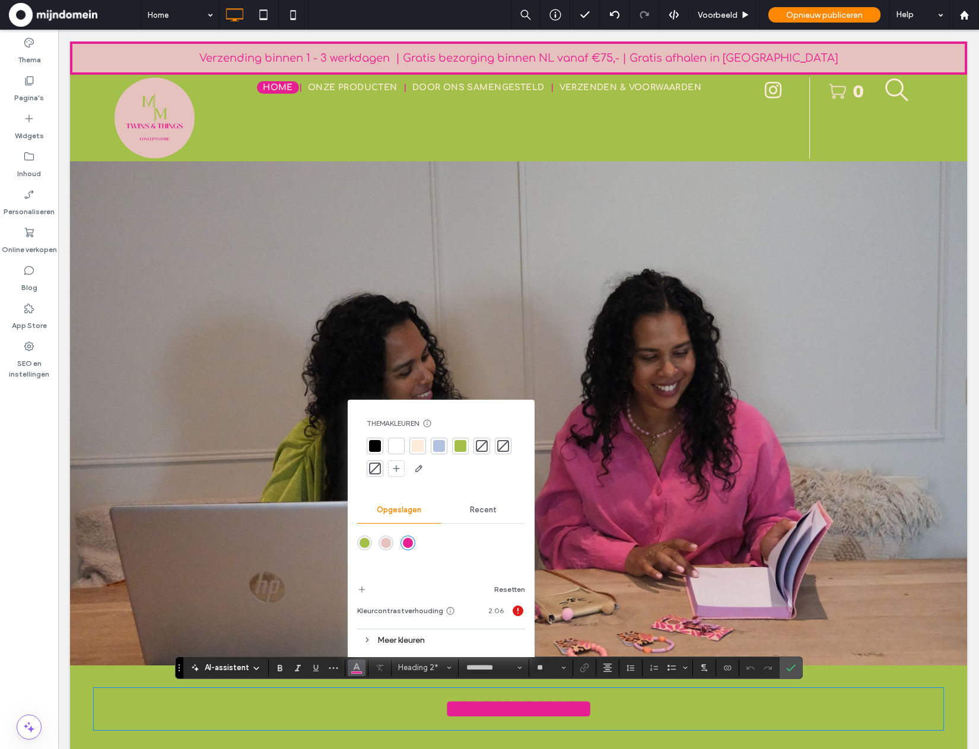
drag, startPoint x: 421, startPoint y: 638, endPoint x: 431, endPoint y: 634, distance: 10.9
click at [421, 638] on div "Meer kleuren" at bounding box center [441, 640] width 168 height 16
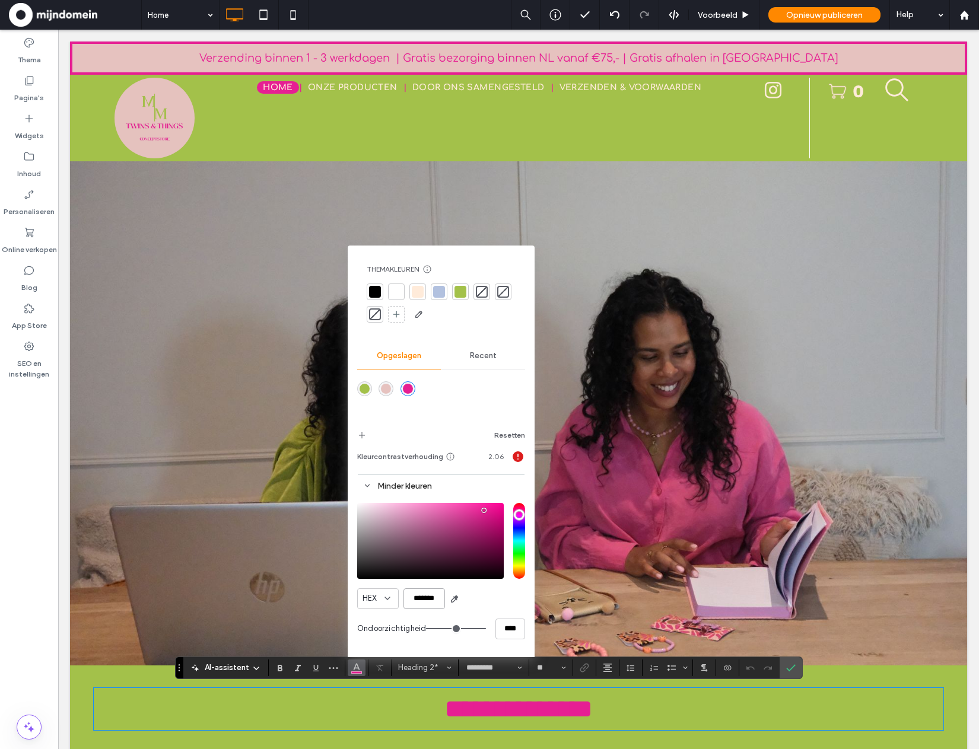
drag, startPoint x: 440, startPoint y: 596, endPoint x: 393, endPoint y: 596, distance: 46.9
click at [393, 596] on div "HEX *******" at bounding box center [441, 598] width 168 height 21
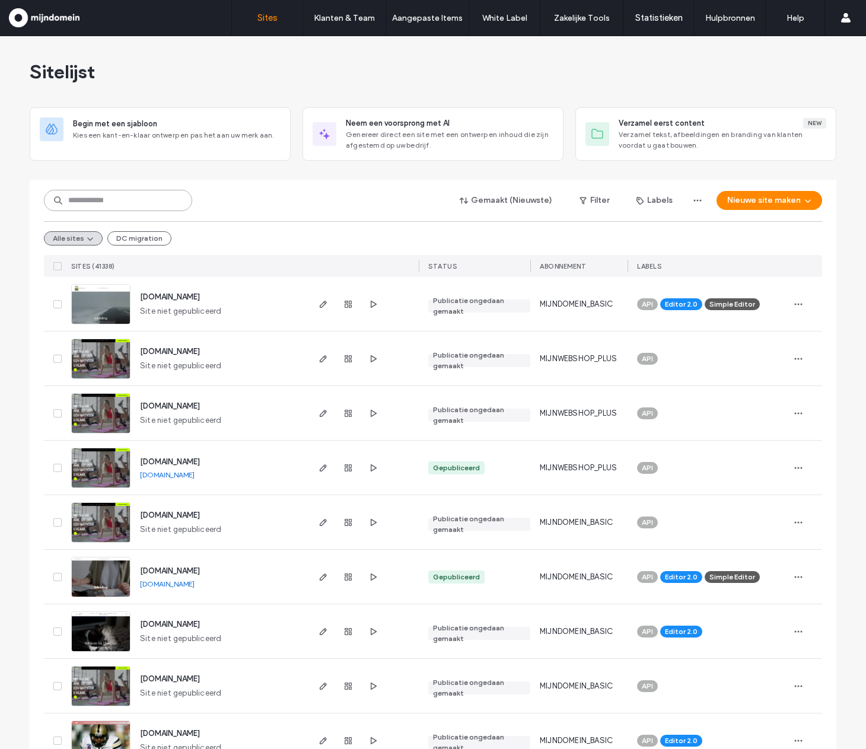
click at [128, 205] on input at bounding box center [118, 200] width 148 height 21
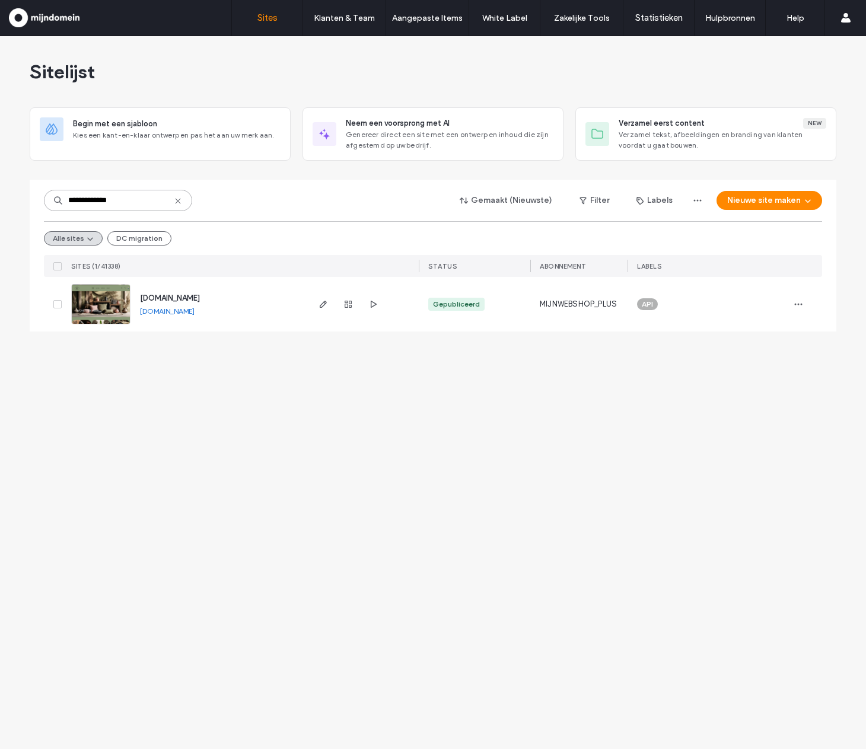
type input "**********"
click at [195, 301] on span "puravidapinoso.eu" at bounding box center [170, 298] width 60 height 9
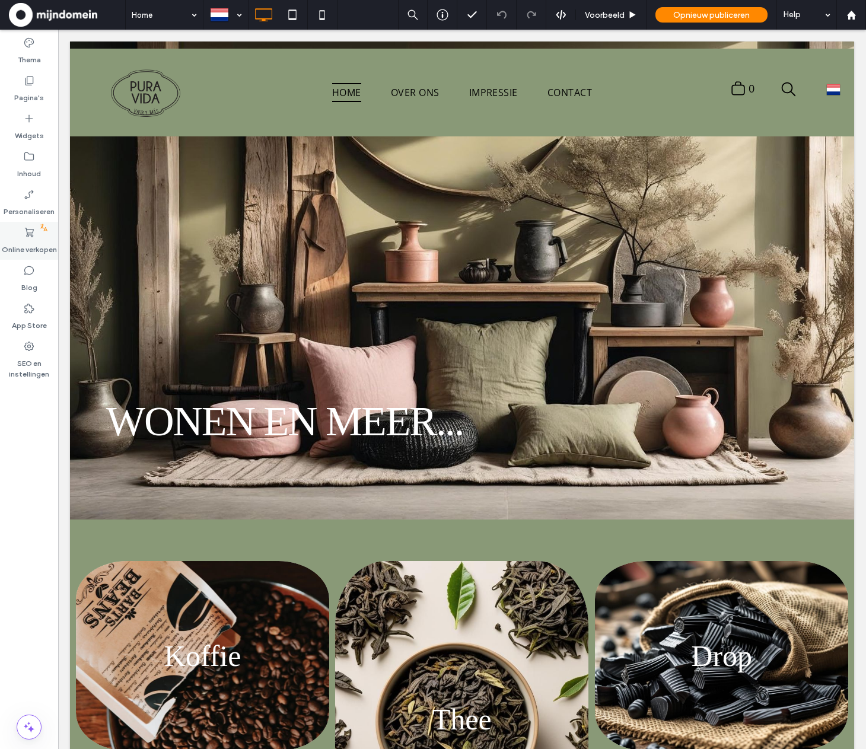
click at [30, 234] on icon at bounding box center [29, 233] width 12 height 12
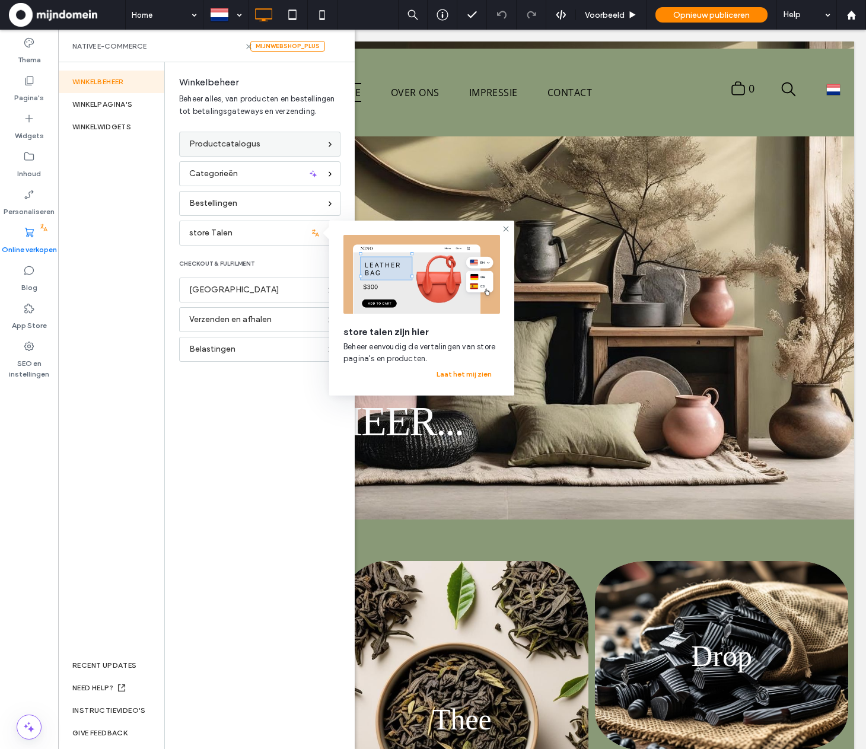
click at [217, 147] on span "Productcatalogus" at bounding box center [224, 144] width 71 height 13
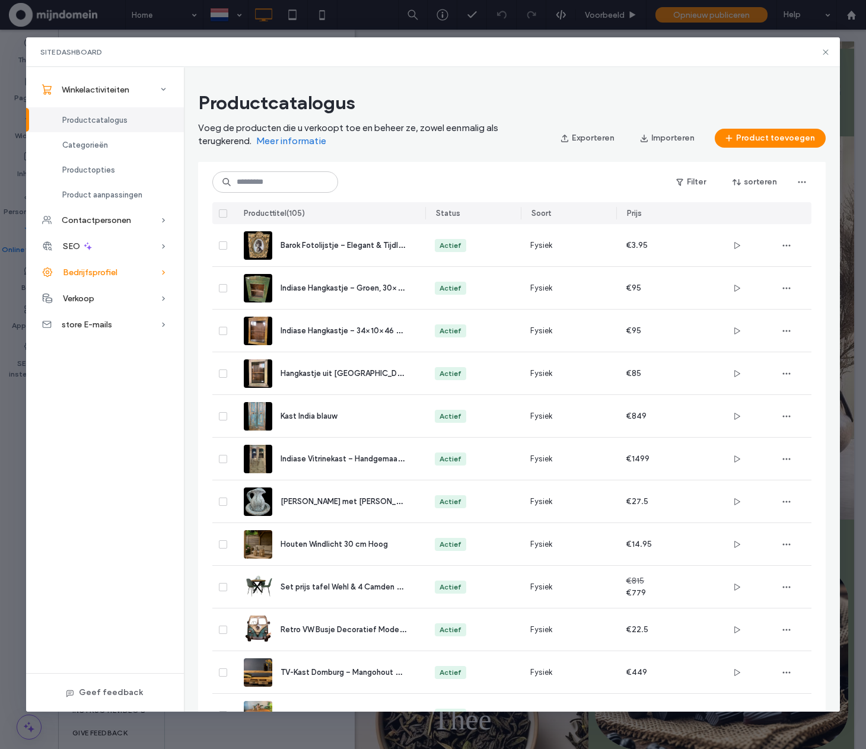
click at [122, 278] on div "Bedrijfsprofiel" at bounding box center [105, 272] width 158 height 26
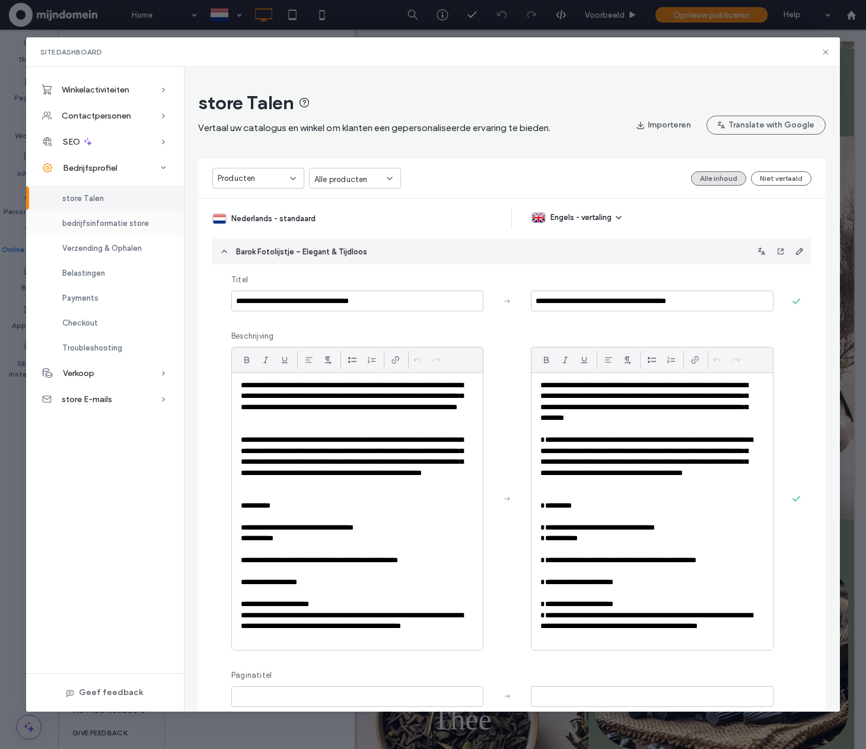
click at [126, 225] on span "bedrijfsinformatie store" at bounding box center [105, 223] width 87 height 9
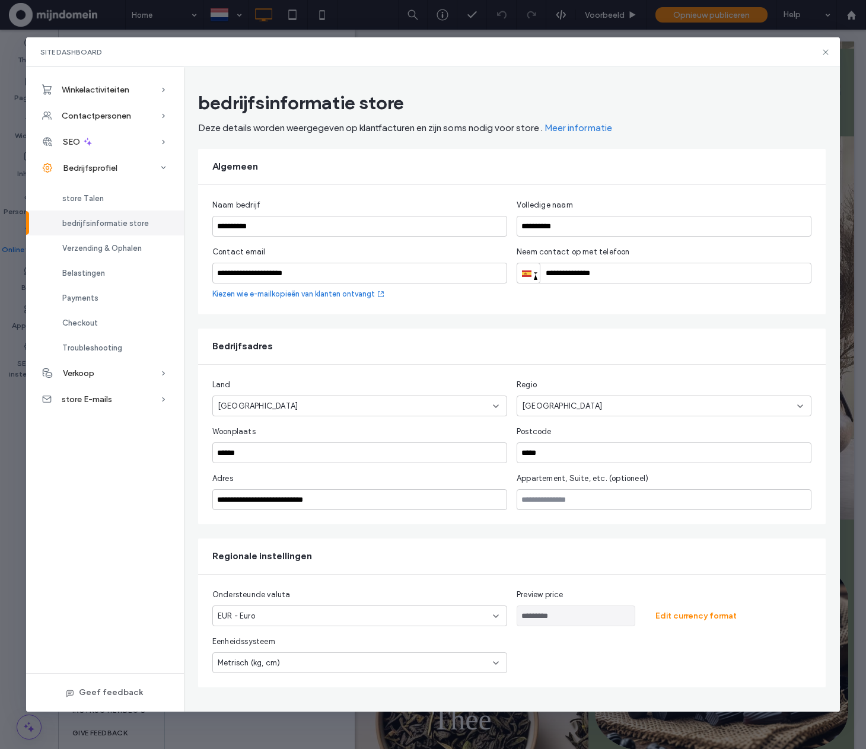
click at [574, 615] on input "*********" at bounding box center [576, 616] width 119 height 21
click at [661, 615] on button "Edit currency format" at bounding box center [696, 616] width 103 height 19
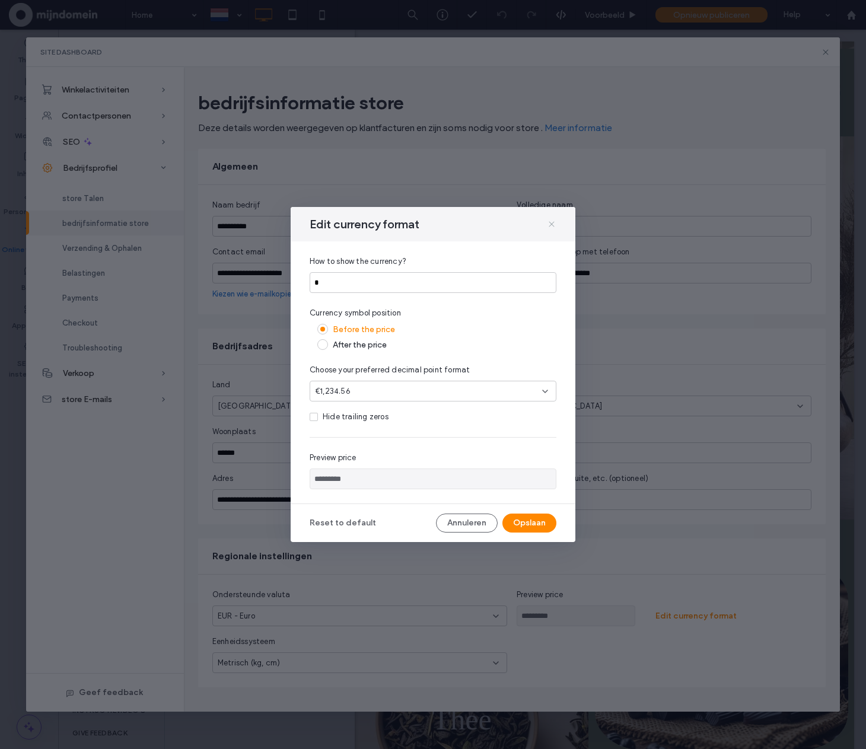
click at [554, 221] on icon at bounding box center [551, 223] width 9 height 9
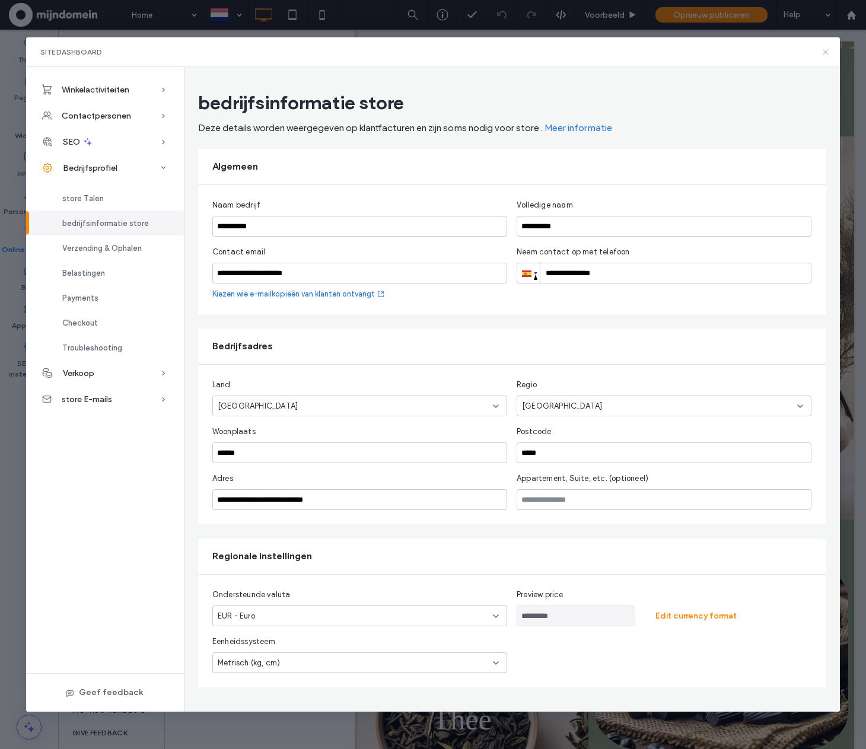
drag, startPoint x: 825, startPoint y: 56, endPoint x: 767, endPoint y: 27, distance: 65.3
click at [825, 56] on icon at bounding box center [825, 51] width 9 height 9
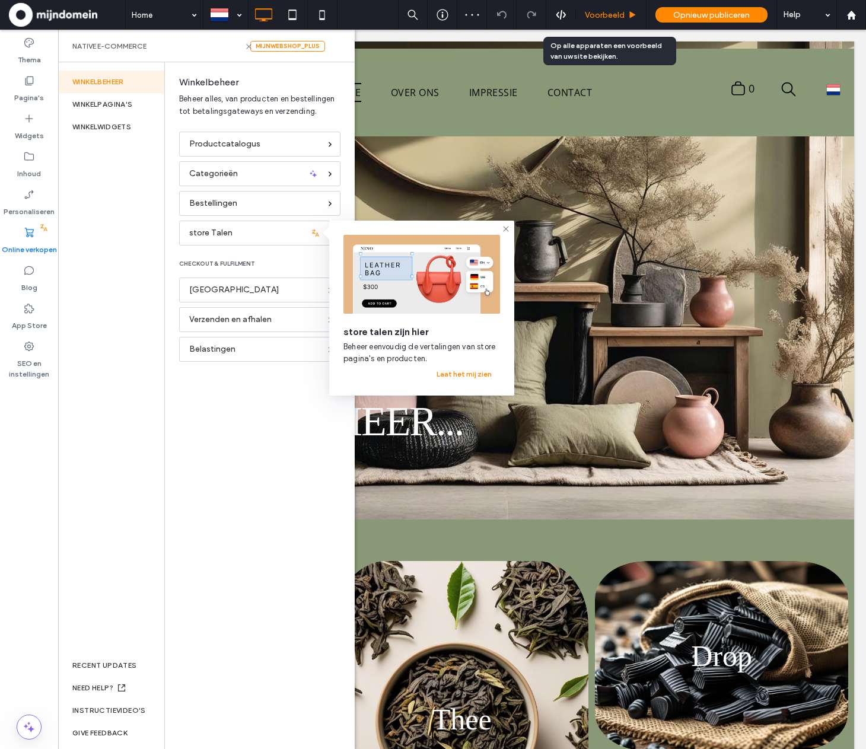
click at [610, 23] on div "Voorbeeld" at bounding box center [611, 15] width 71 height 30
click at [597, 5] on div "Voorbeeld" at bounding box center [611, 15] width 71 height 30
click at [597, 13] on span "Voorbeeld" at bounding box center [605, 15] width 40 height 10
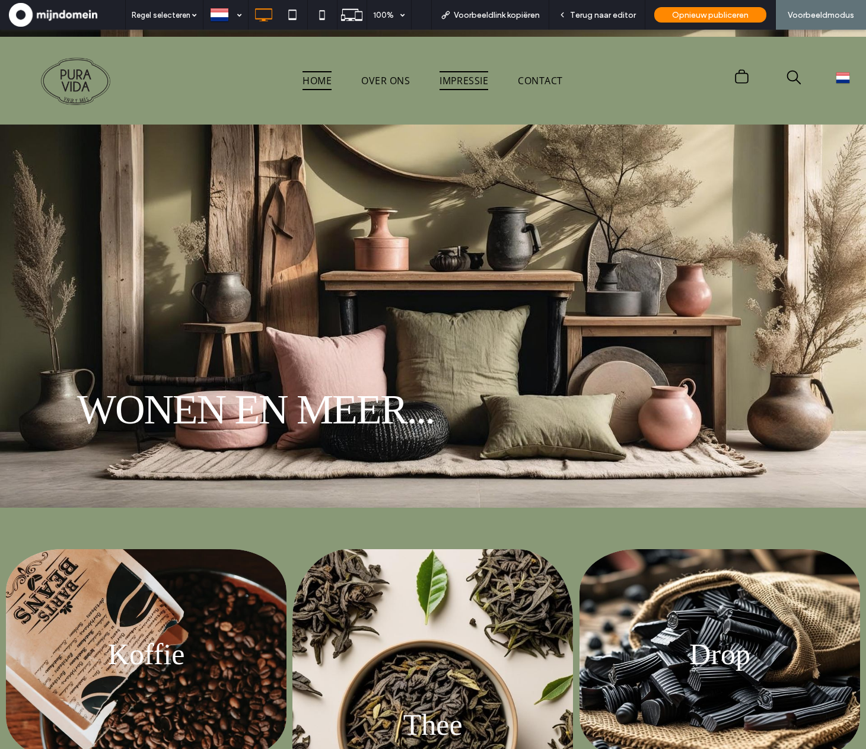
click at [461, 85] on span "Impressie" at bounding box center [464, 80] width 49 height 19
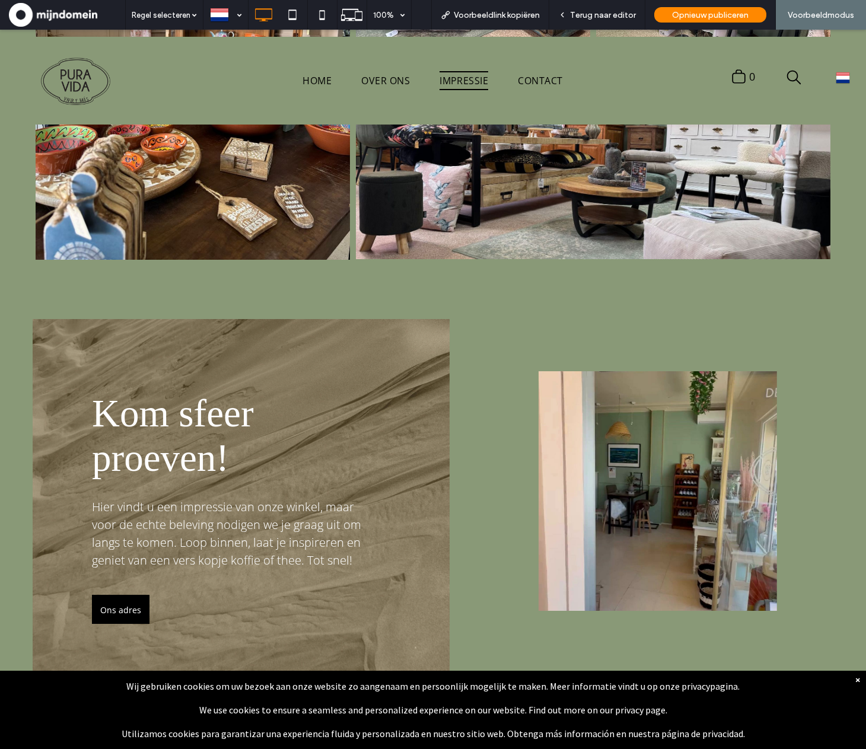
scroll to position [833, 0]
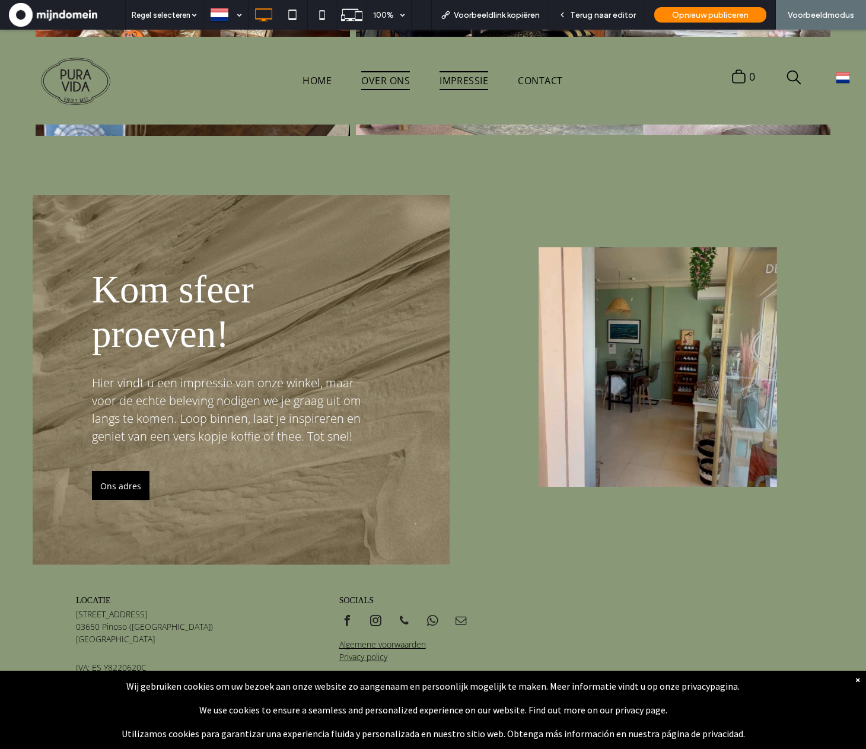
click at [399, 81] on span "Over ons" at bounding box center [385, 80] width 49 height 19
